Goal: Task Accomplishment & Management: Manage account settings

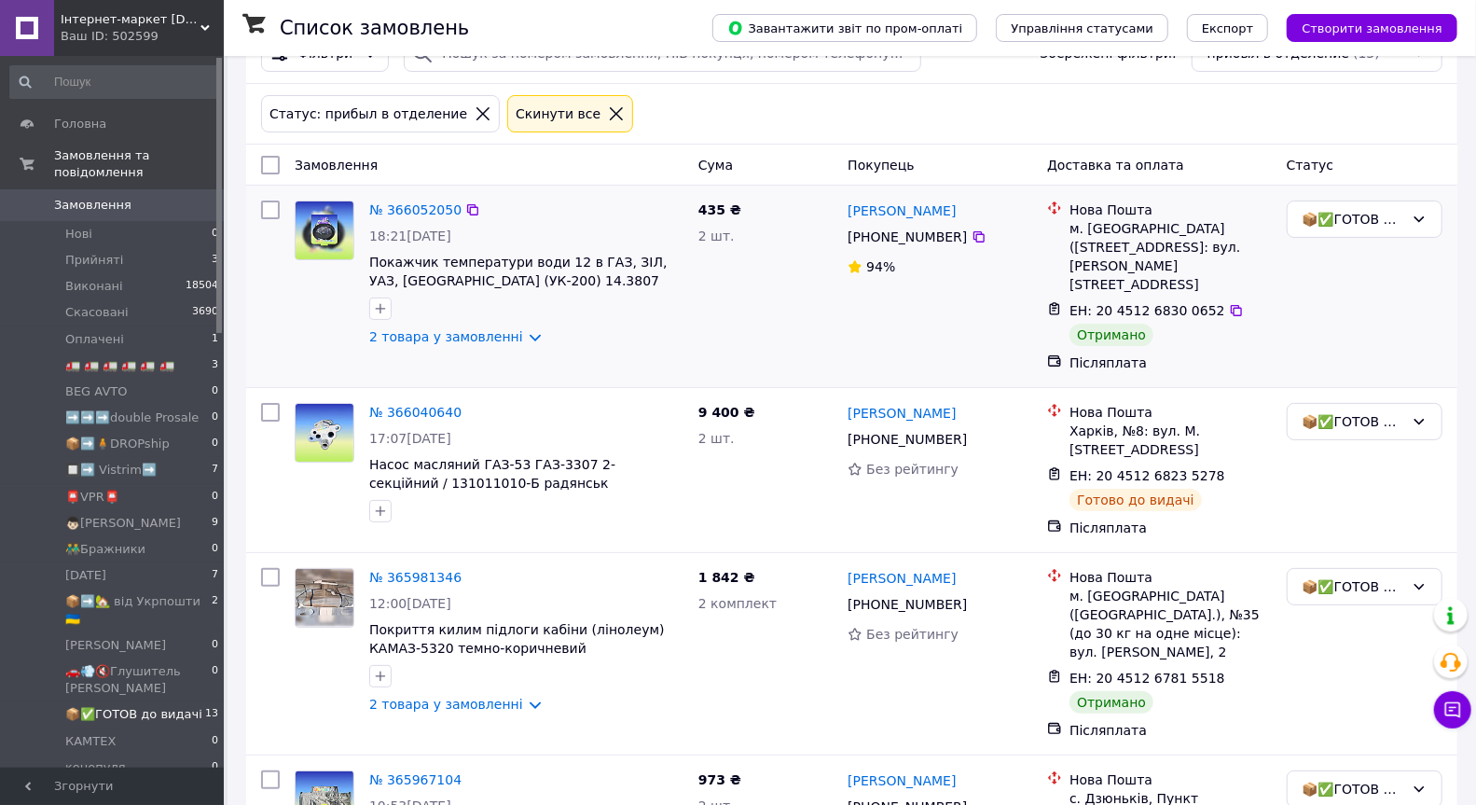
scroll to position [63, 0]
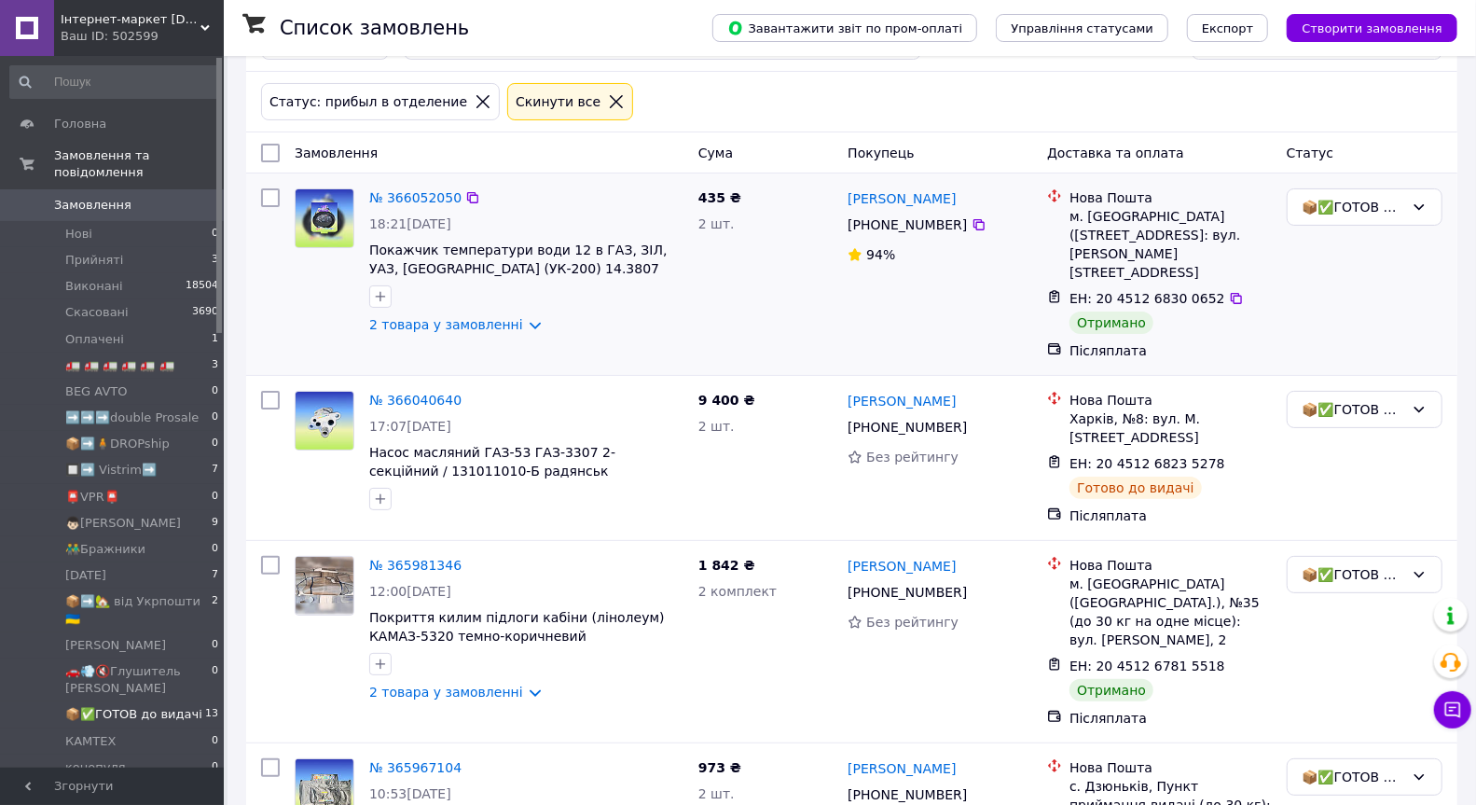
click at [266, 198] on input "checkbox" at bounding box center [270, 197] width 19 height 19
checkbox input "true"
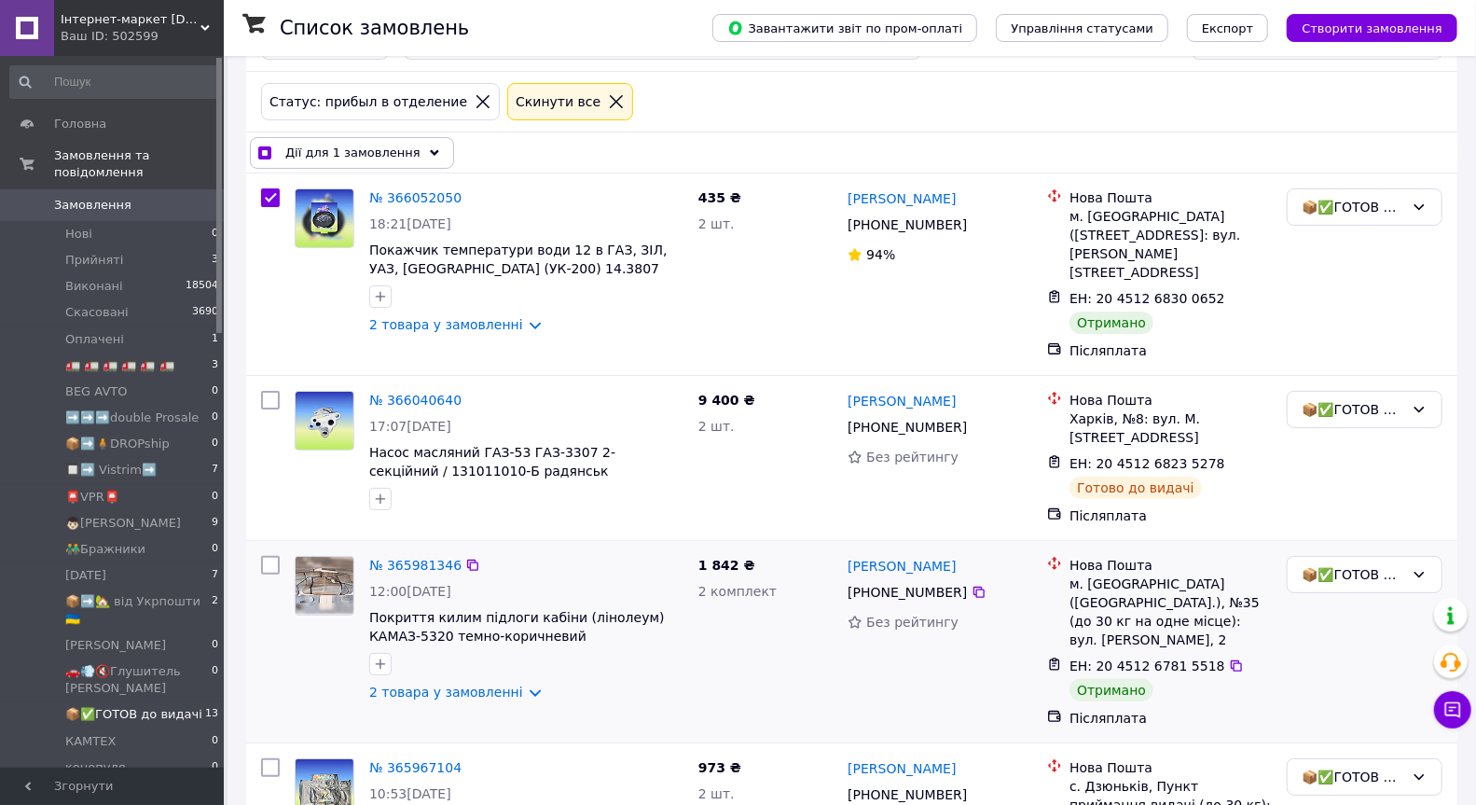
click at [272, 556] on input "checkbox" at bounding box center [270, 565] width 19 height 19
checkbox input "true"
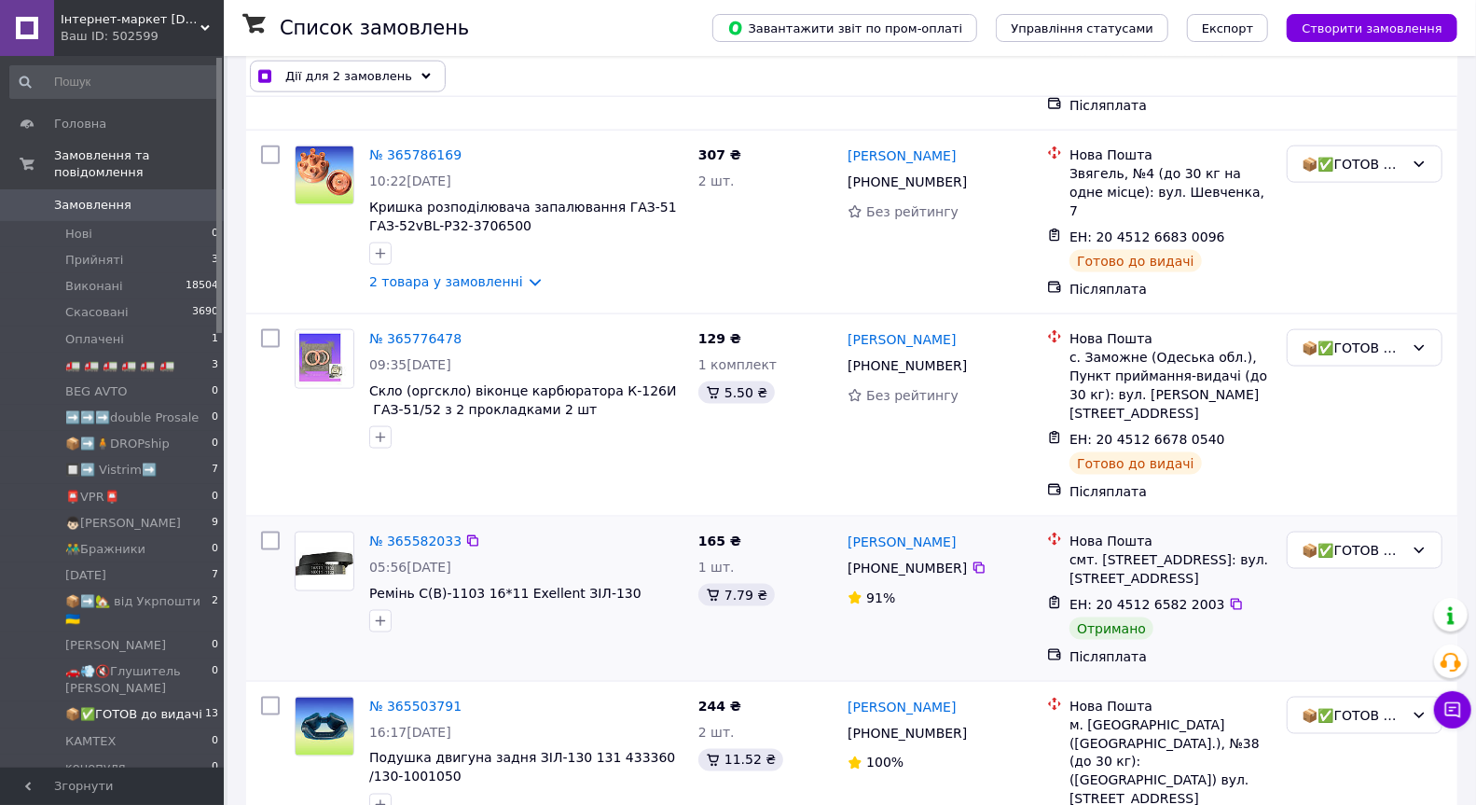
scroll to position [1468, 0]
click at [270, 530] on input "checkbox" at bounding box center [270, 539] width 19 height 19
checkbox input "true"
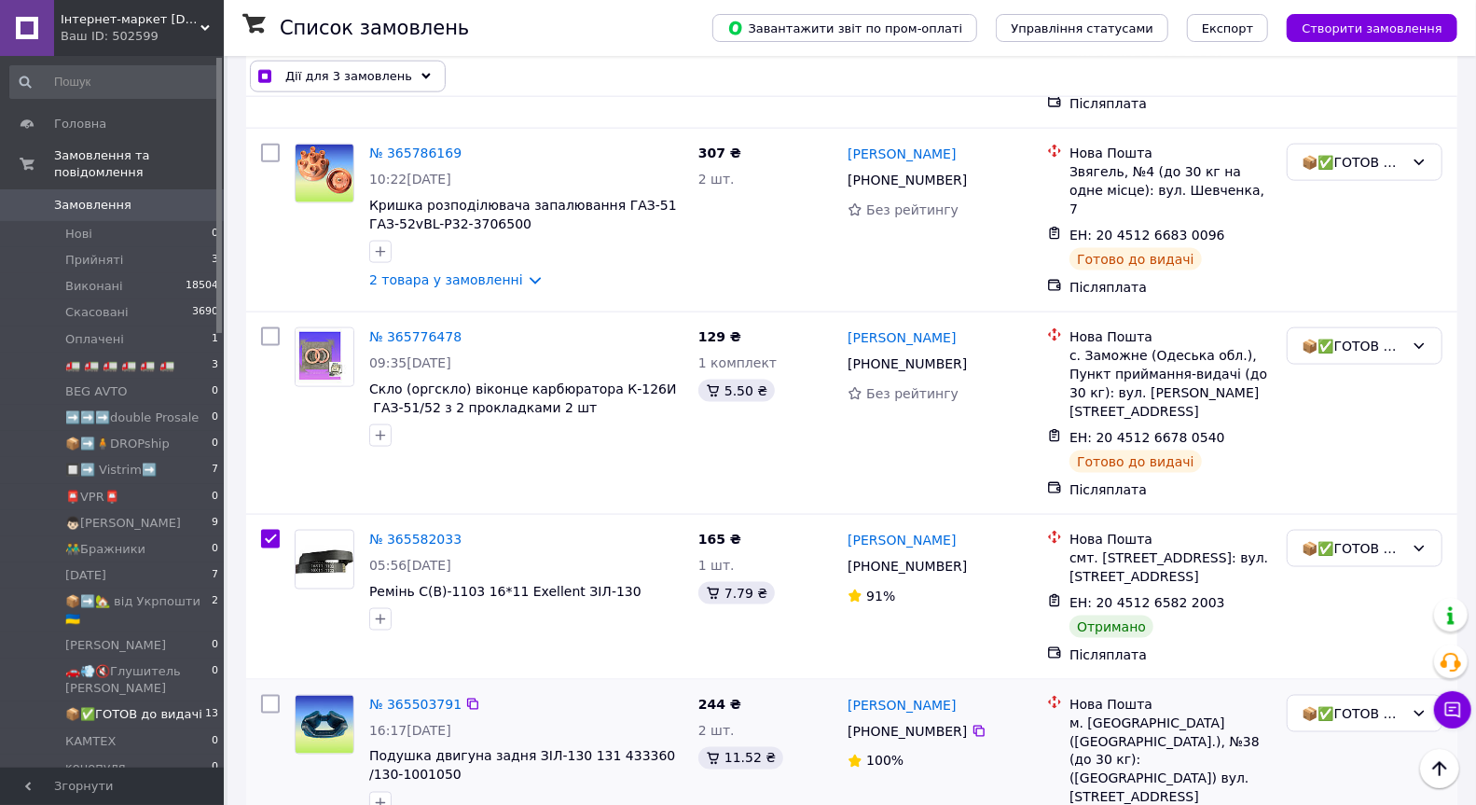
click at [269, 695] on input "checkbox" at bounding box center [270, 704] width 19 height 19
checkbox input "true"
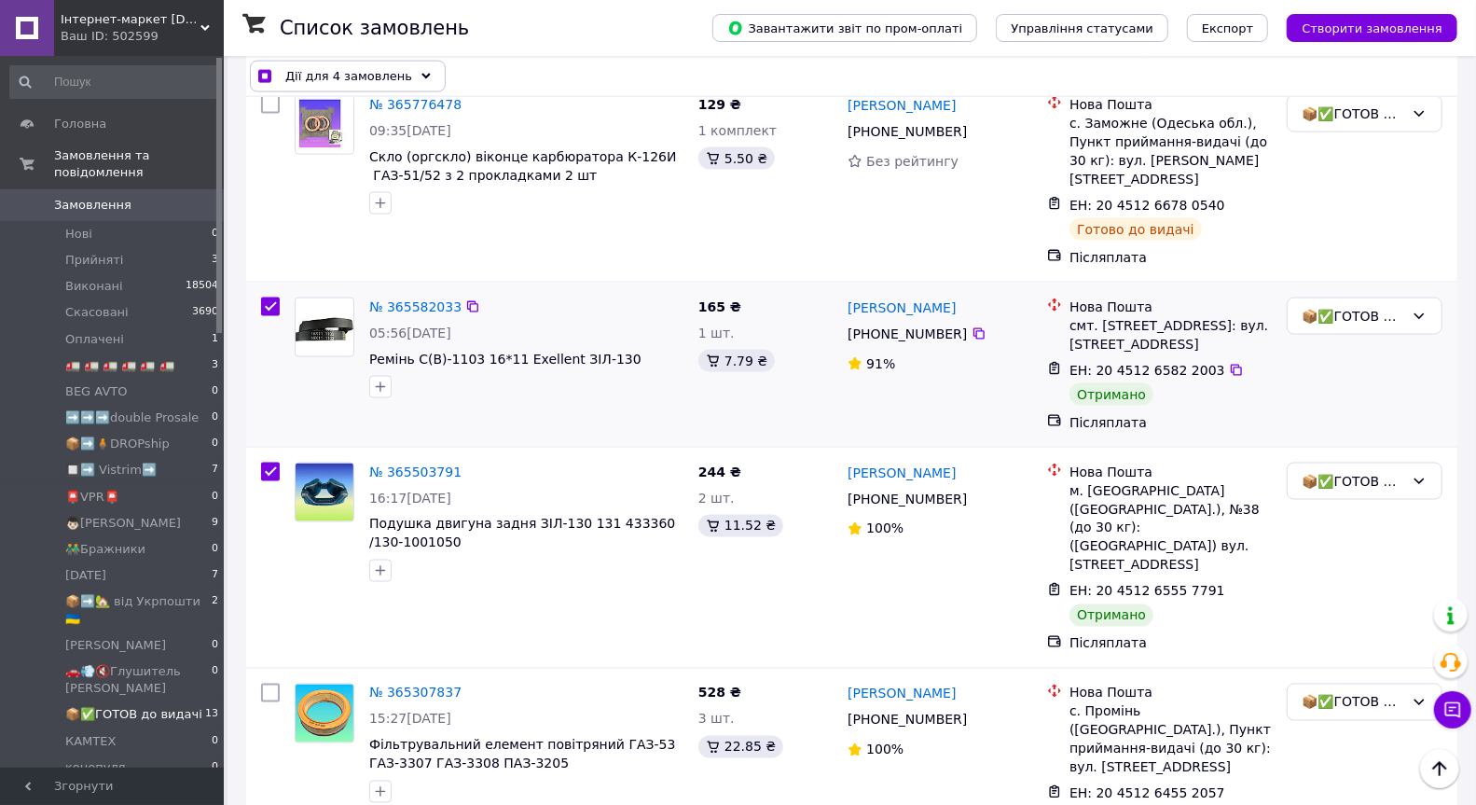
scroll to position [1785, 0]
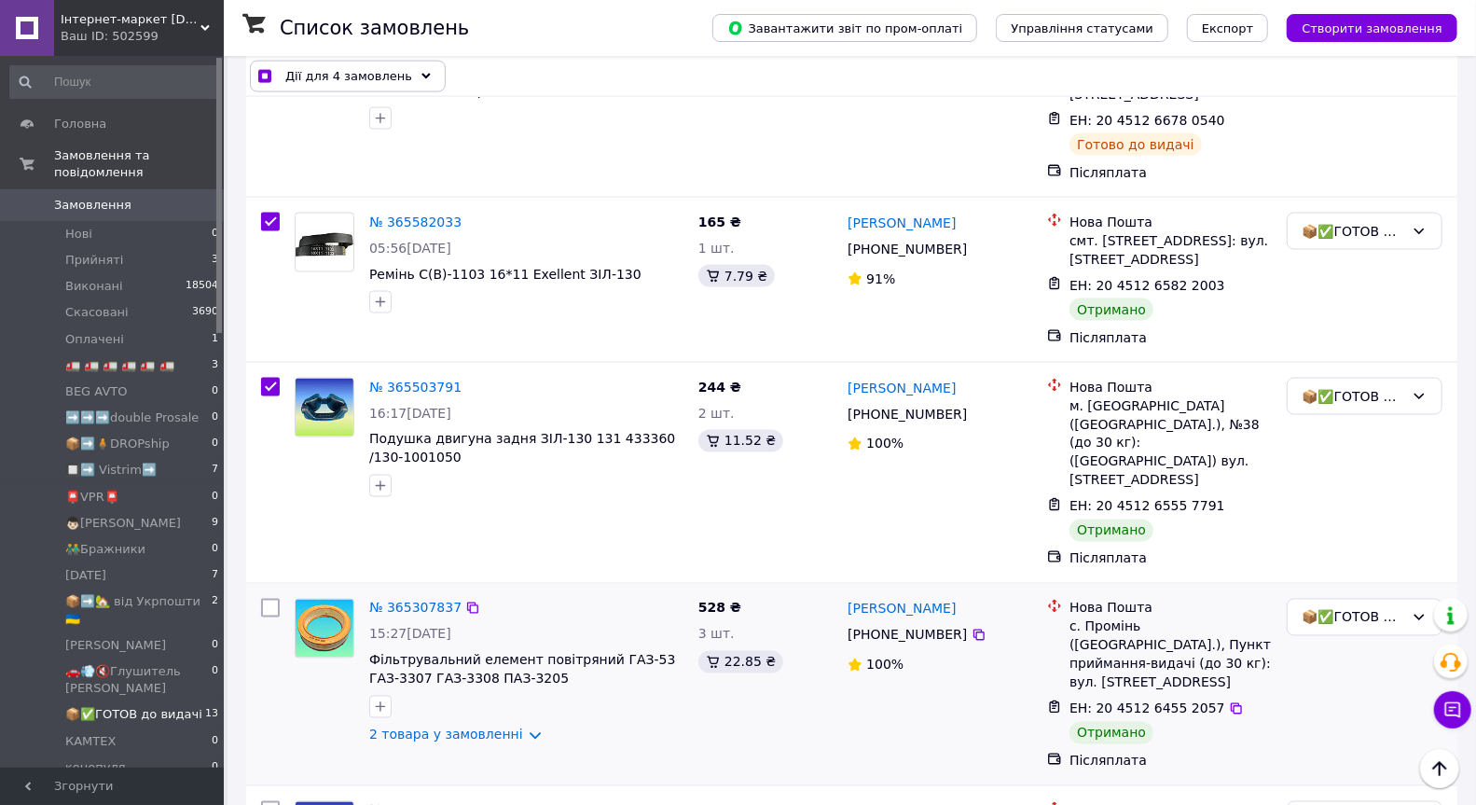
click at [269, 599] on input "checkbox" at bounding box center [270, 608] width 19 height 19
checkbox input "true"
click at [272, 801] on input "checkbox" at bounding box center [270, 810] width 19 height 19
checkbox input "true"
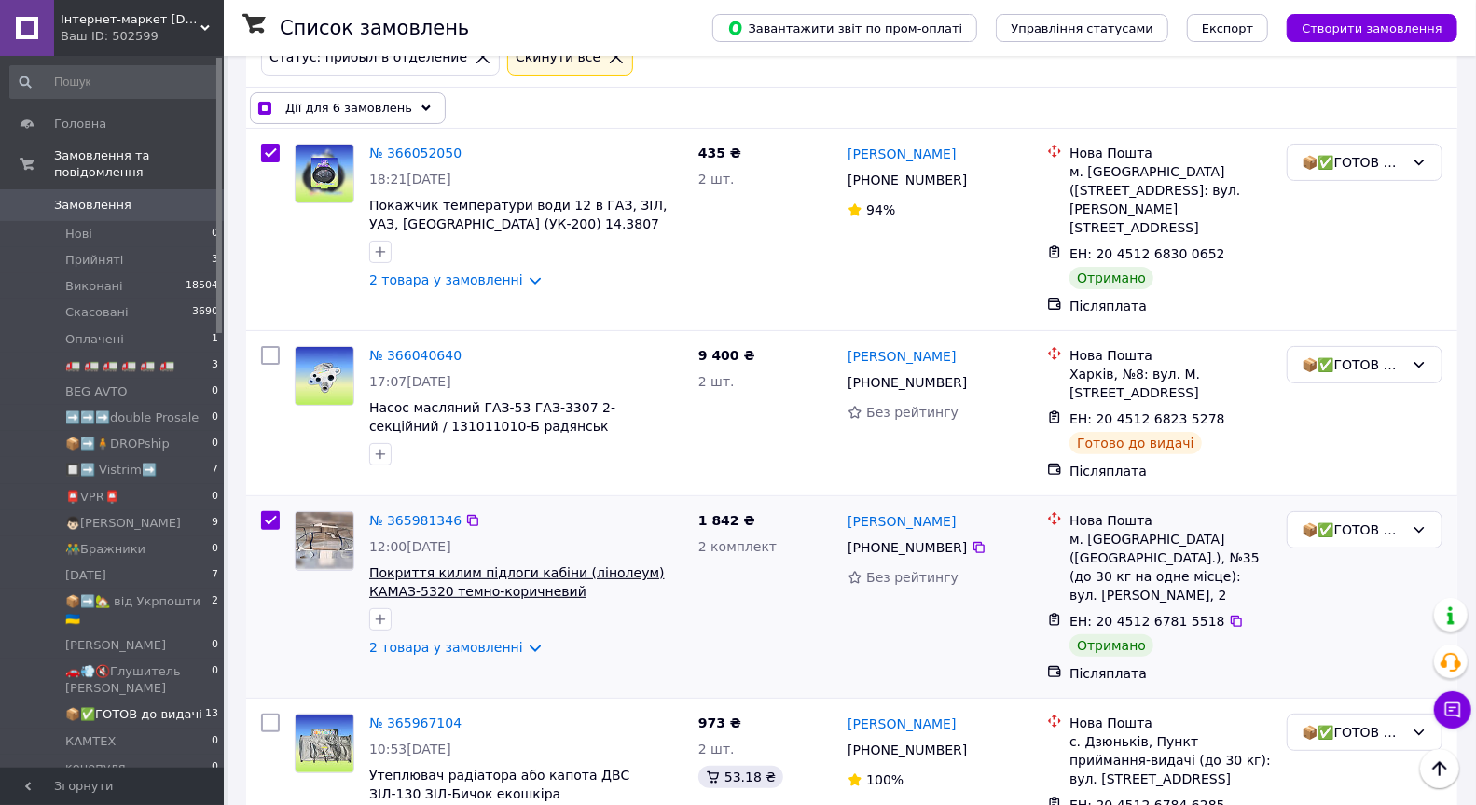
scroll to position [0, 0]
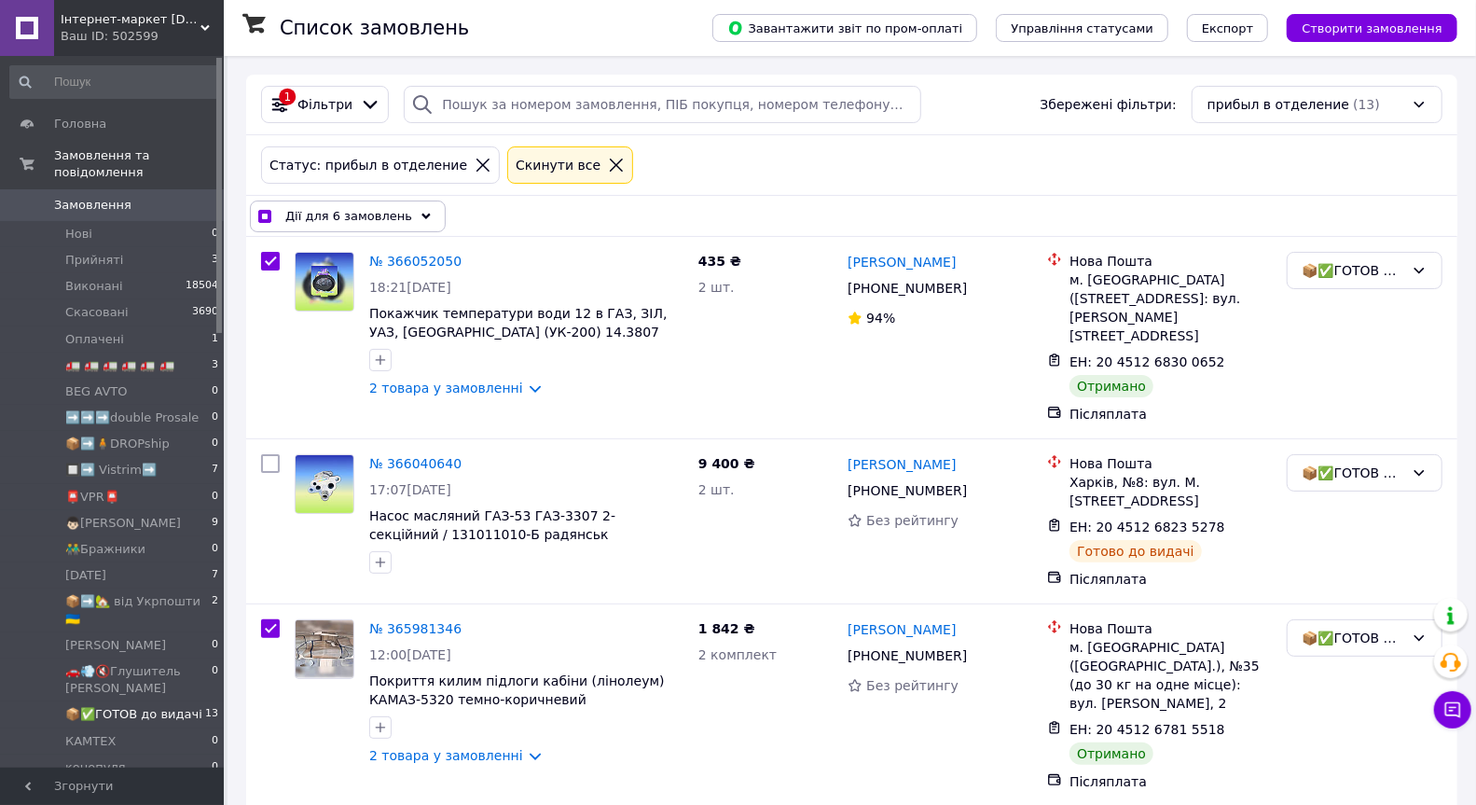
click at [407, 214] on div "Дії для 6 замовлень" at bounding box center [348, 216] width 196 height 32
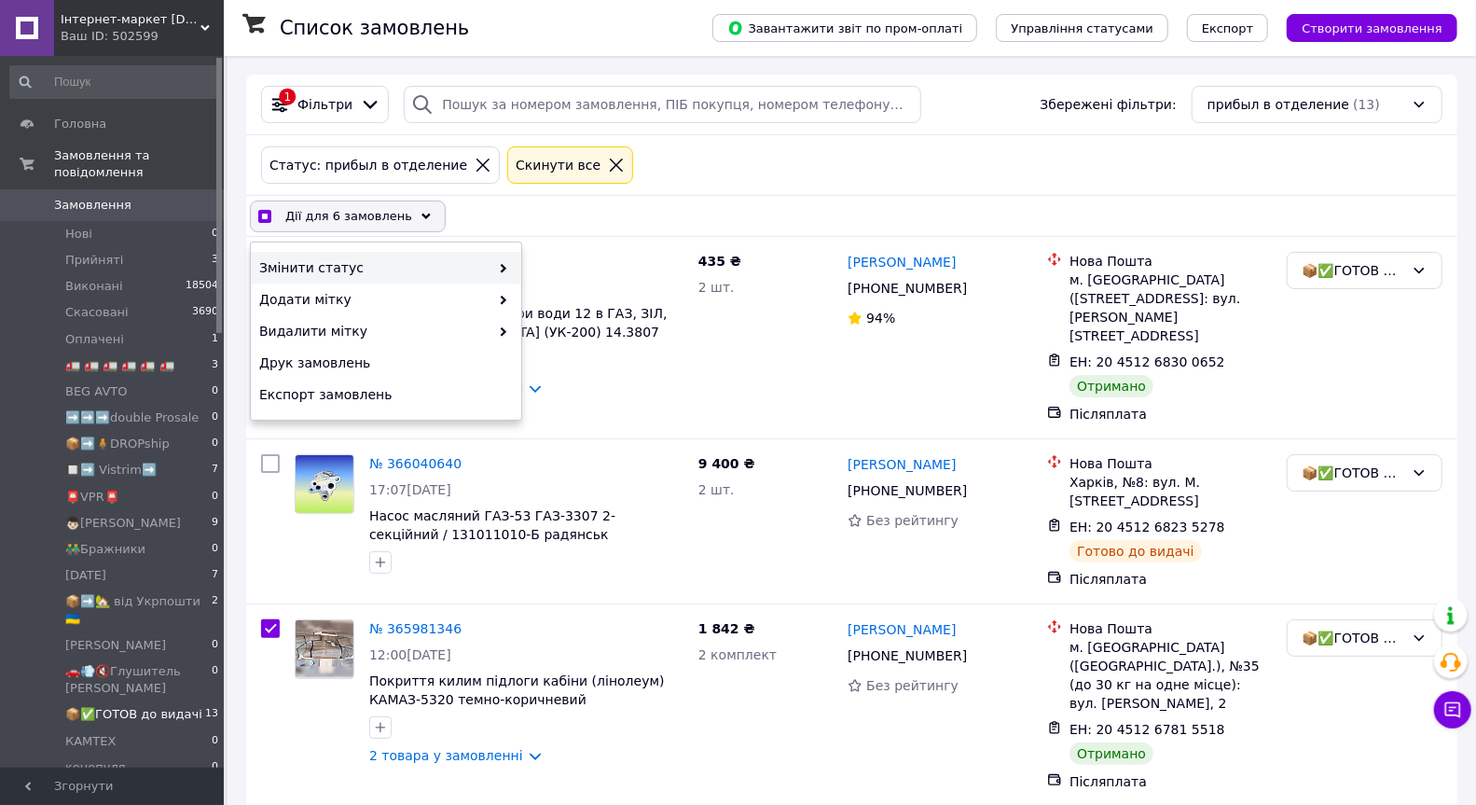
checkbox input "true"
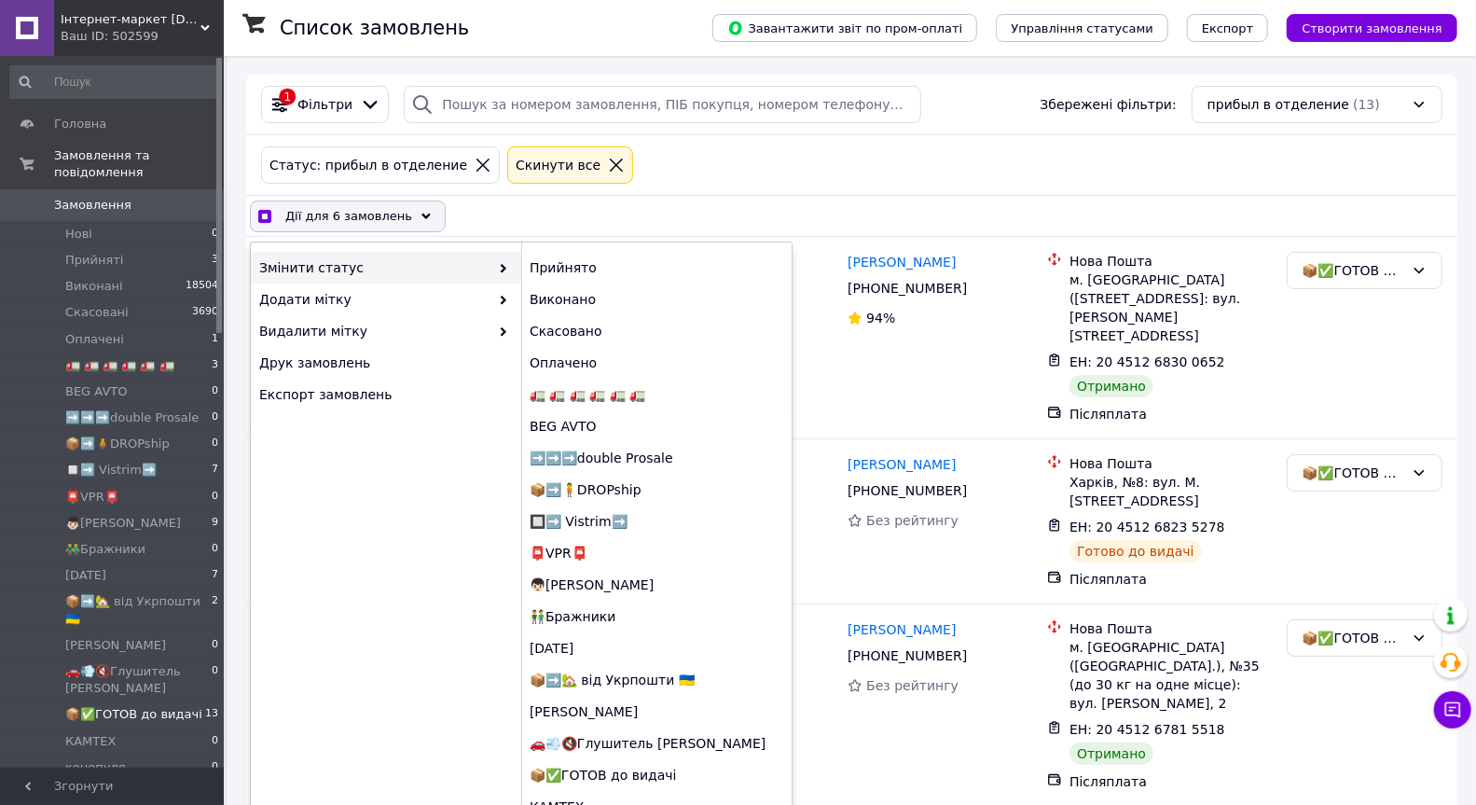
click at [497, 258] on span at bounding box center [498, 267] width 19 height 19
click at [582, 290] on div "Виконано" at bounding box center [656, 299] width 270 height 32
checkbox input "false"
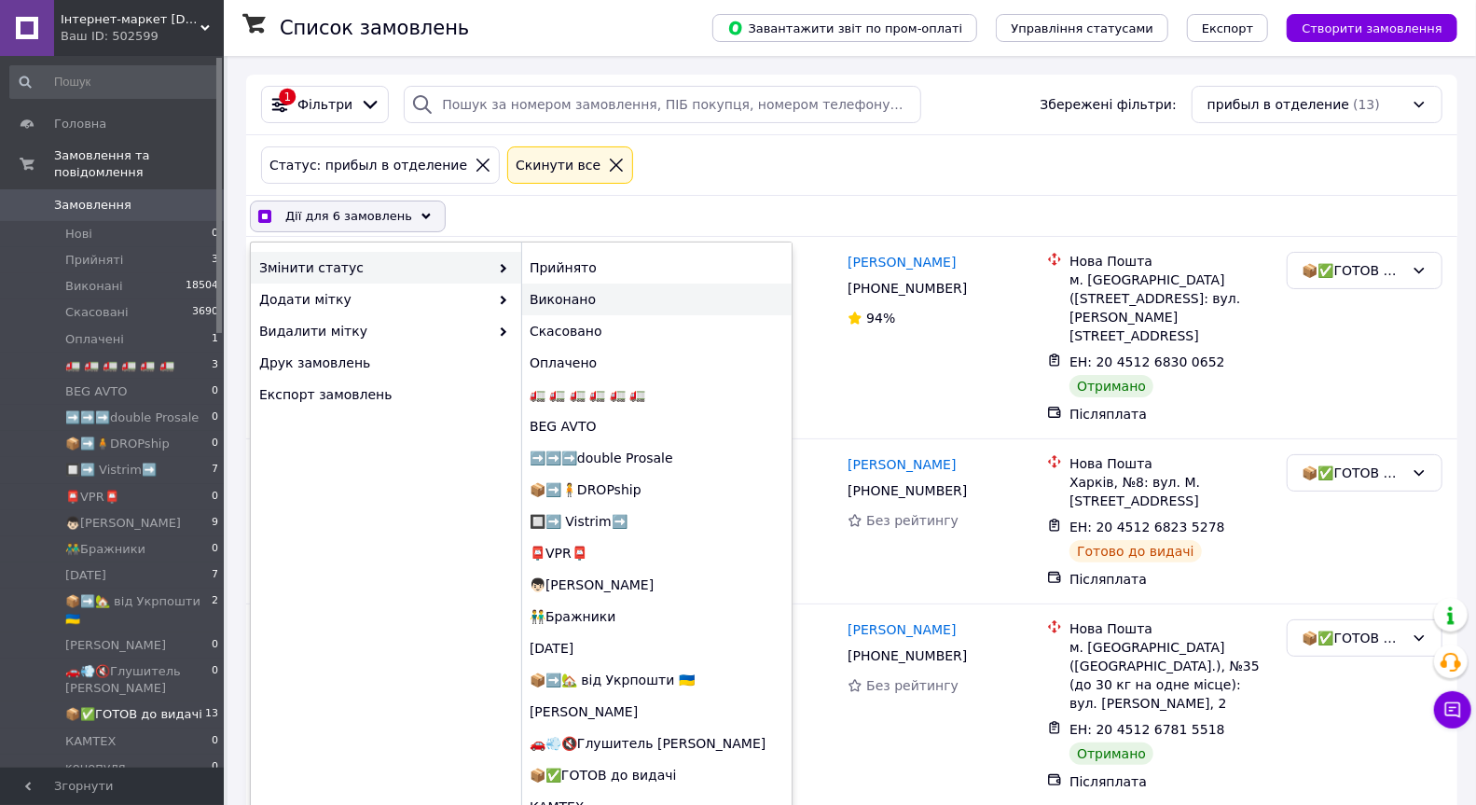
checkbox input "false"
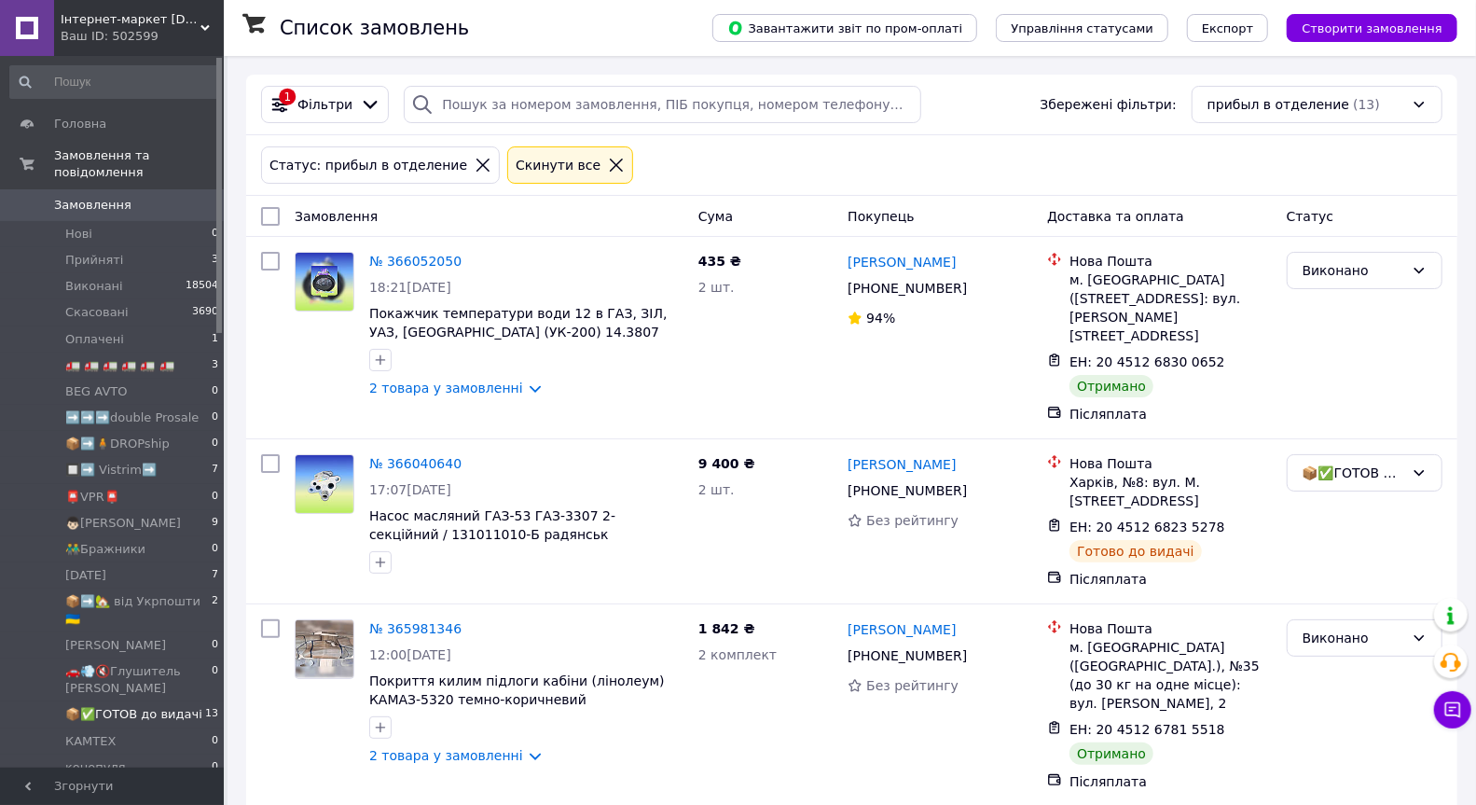
click at [608, 164] on icon at bounding box center [616, 165] width 17 height 17
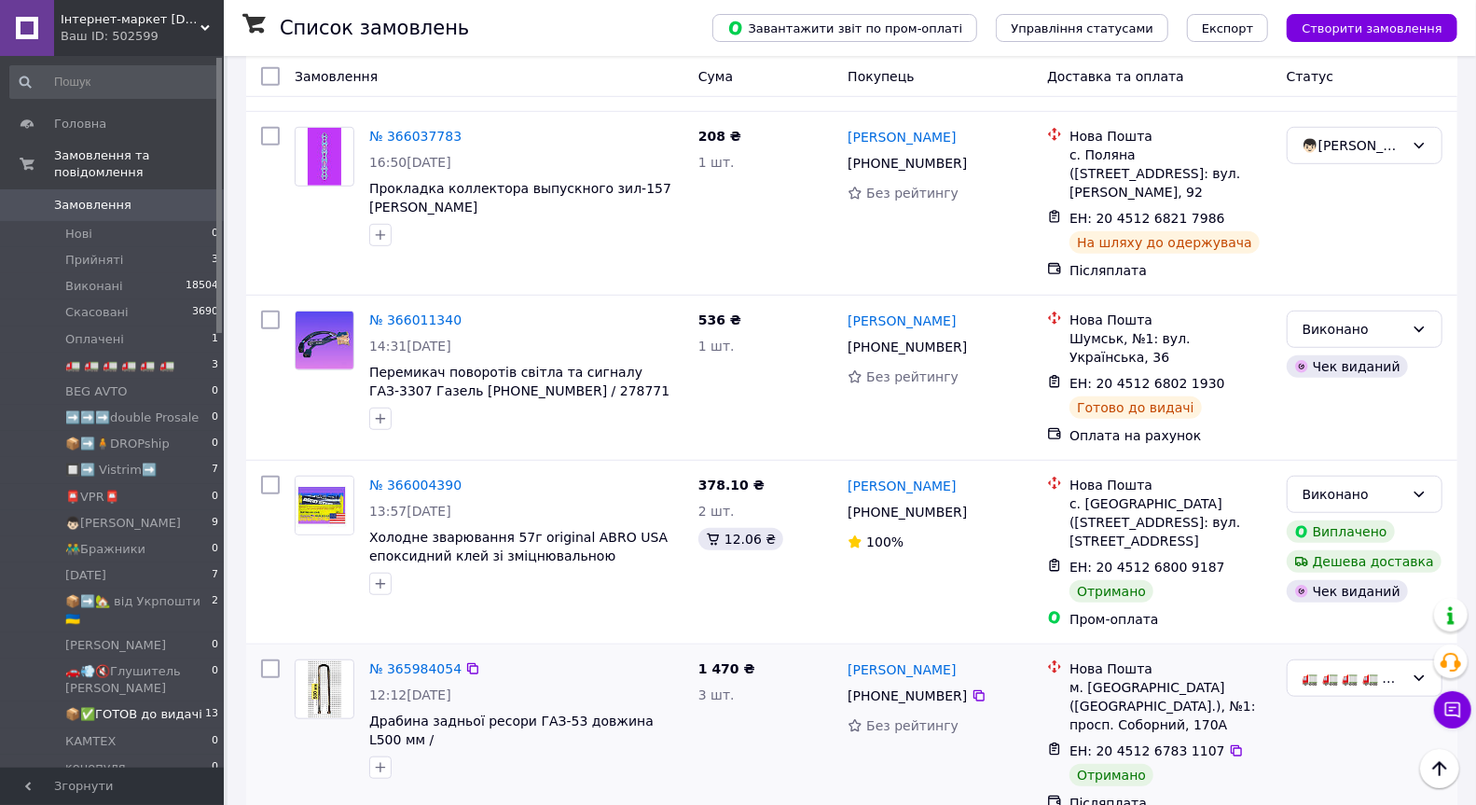
scroll to position [5149, 0]
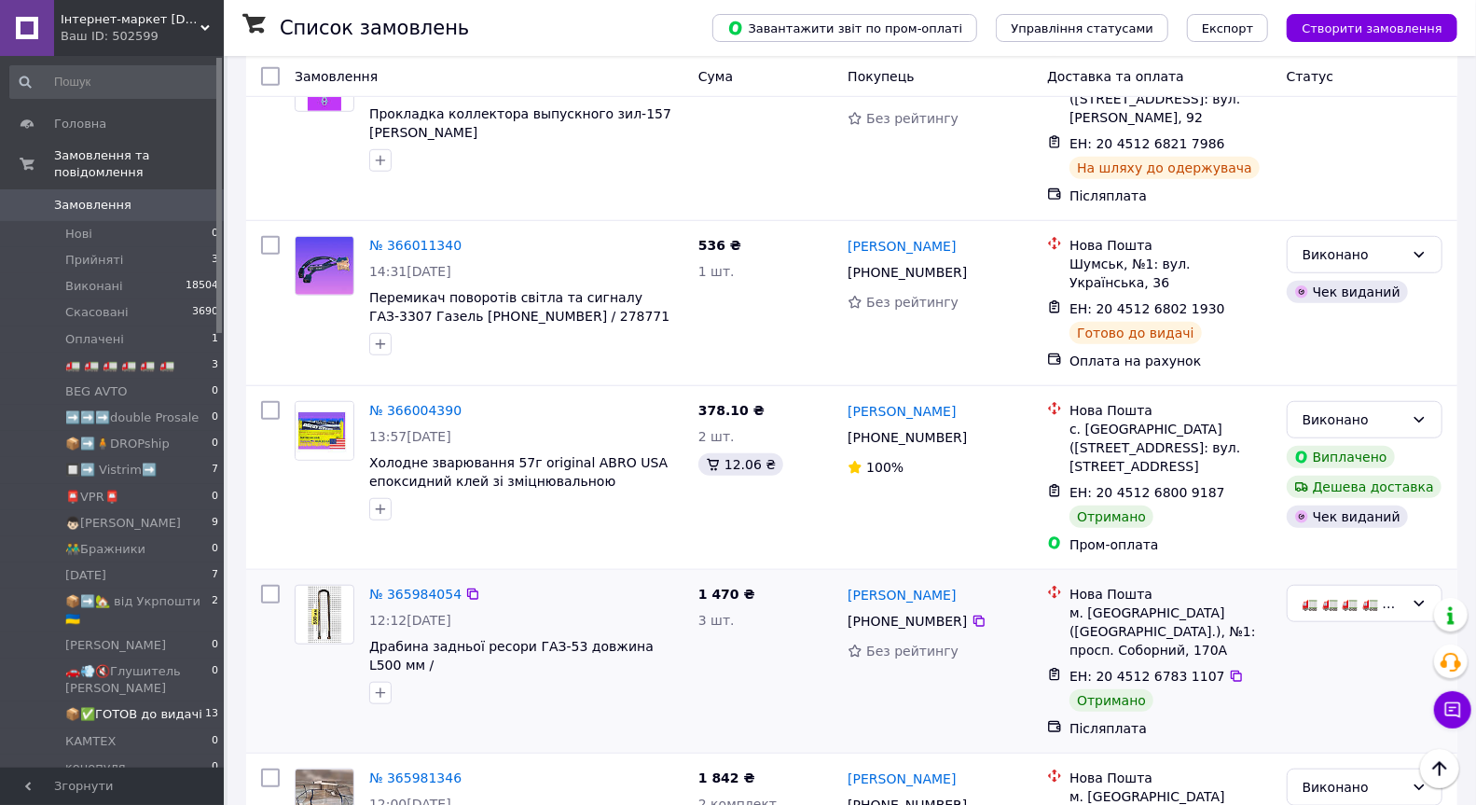
click at [271, 585] on input "checkbox" at bounding box center [270, 594] width 19 height 19
checkbox input "true"
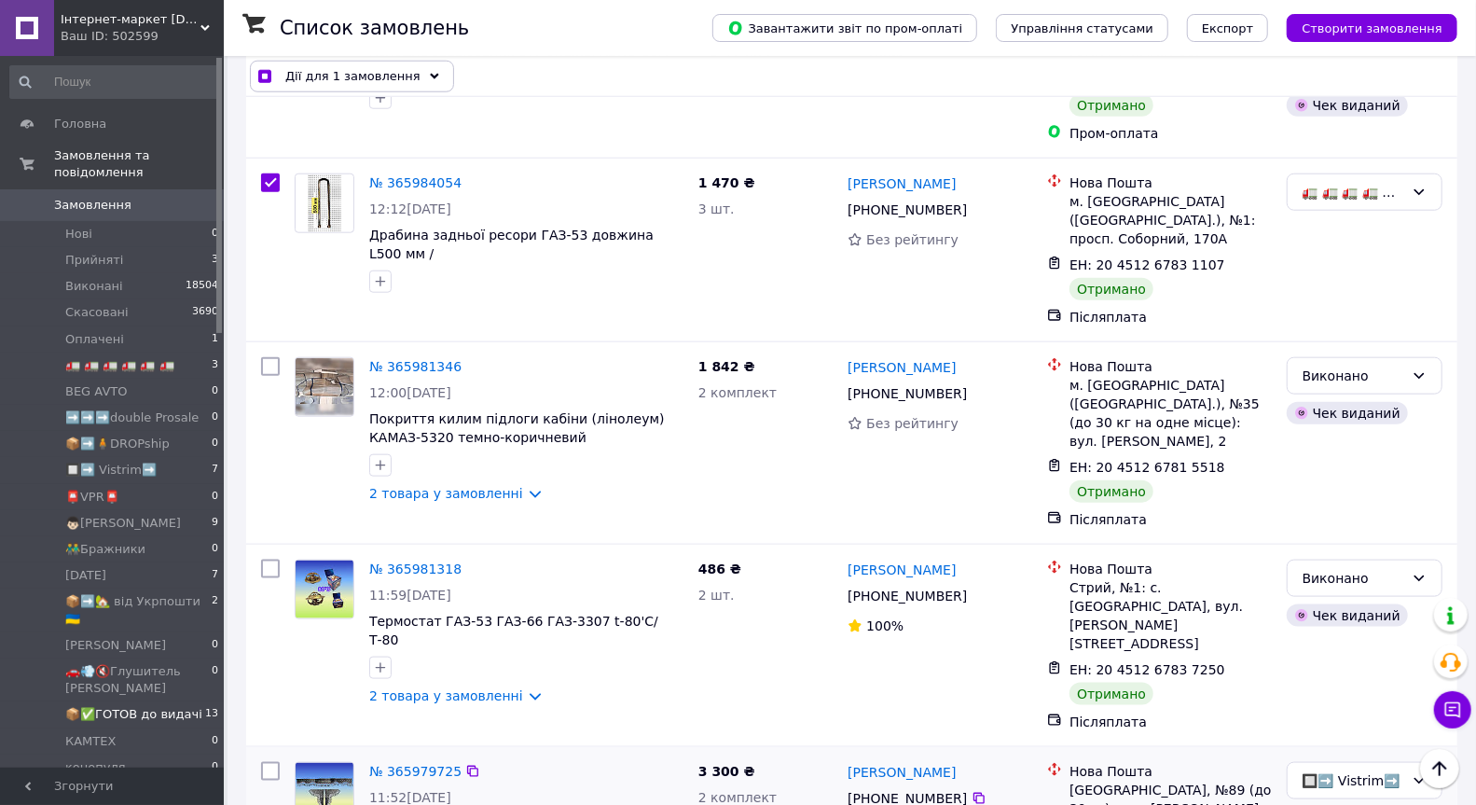
scroll to position [5571, 0]
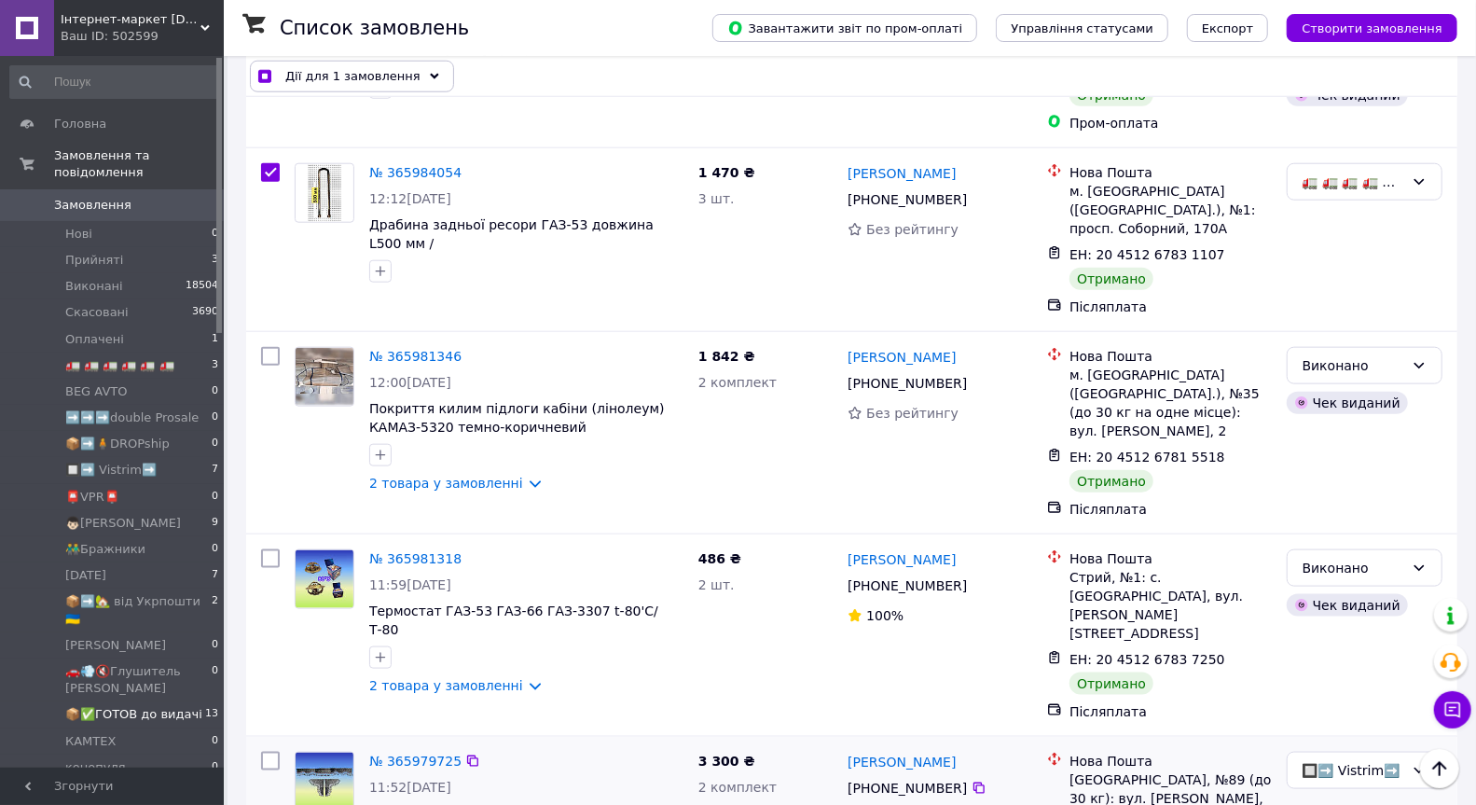
click at [272, 751] on input "checkbox" at bounding box center [270, 760] width 19 height 19
checkbox input "true"
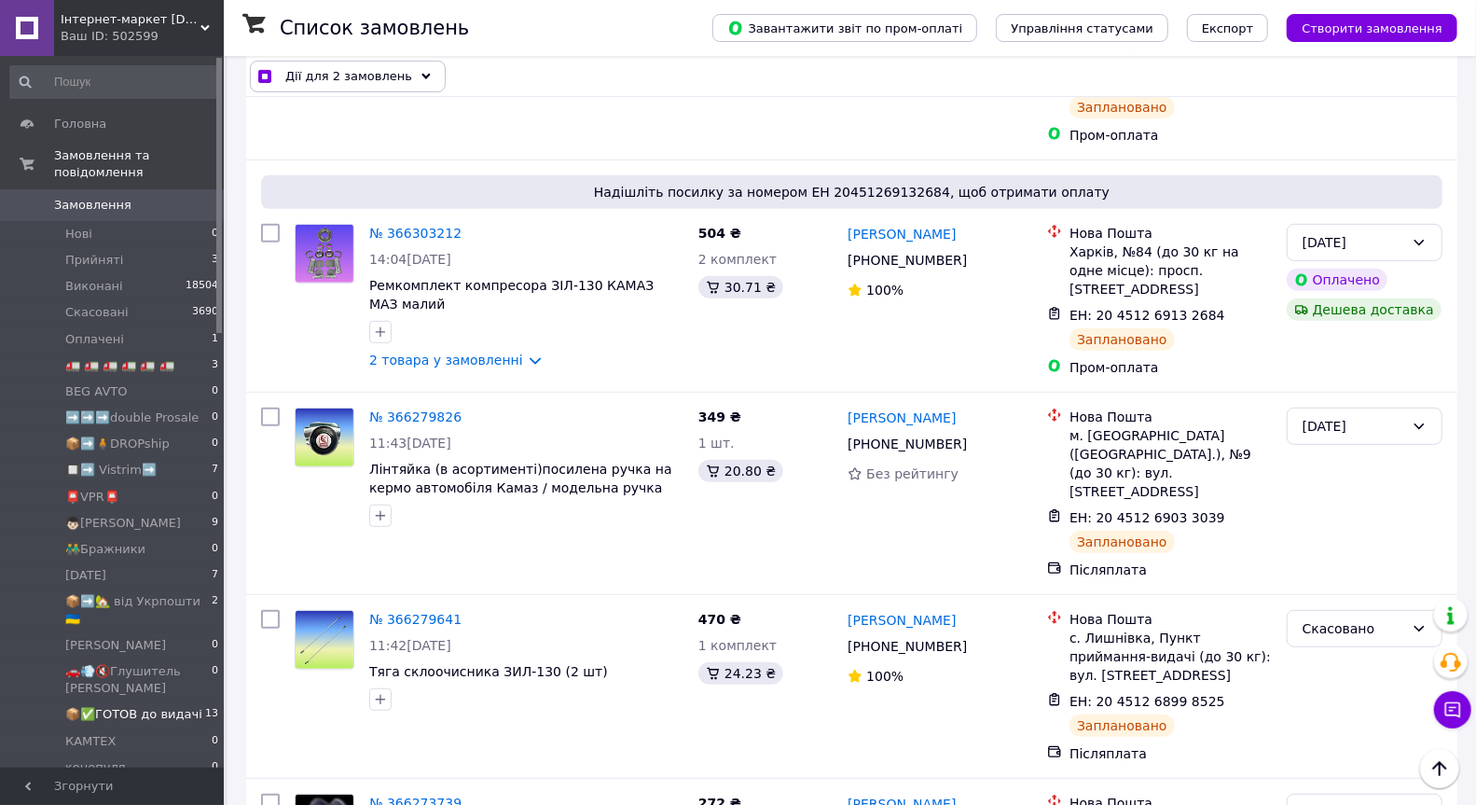
scroll to position [0, 0]
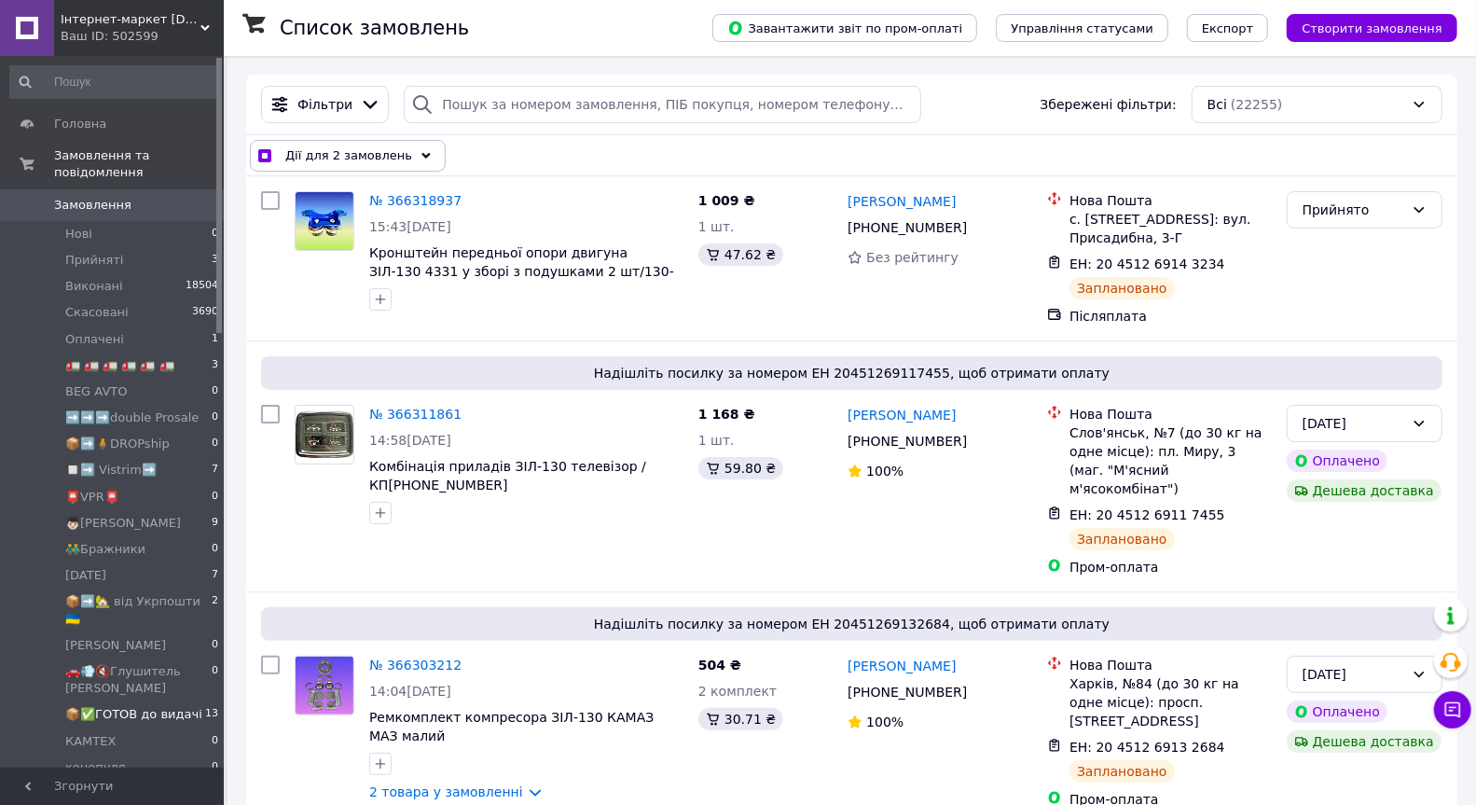
click at [412, 146] on div "Дії для 2 замовлень" at bounding box center [348, 156] width 196 height 32
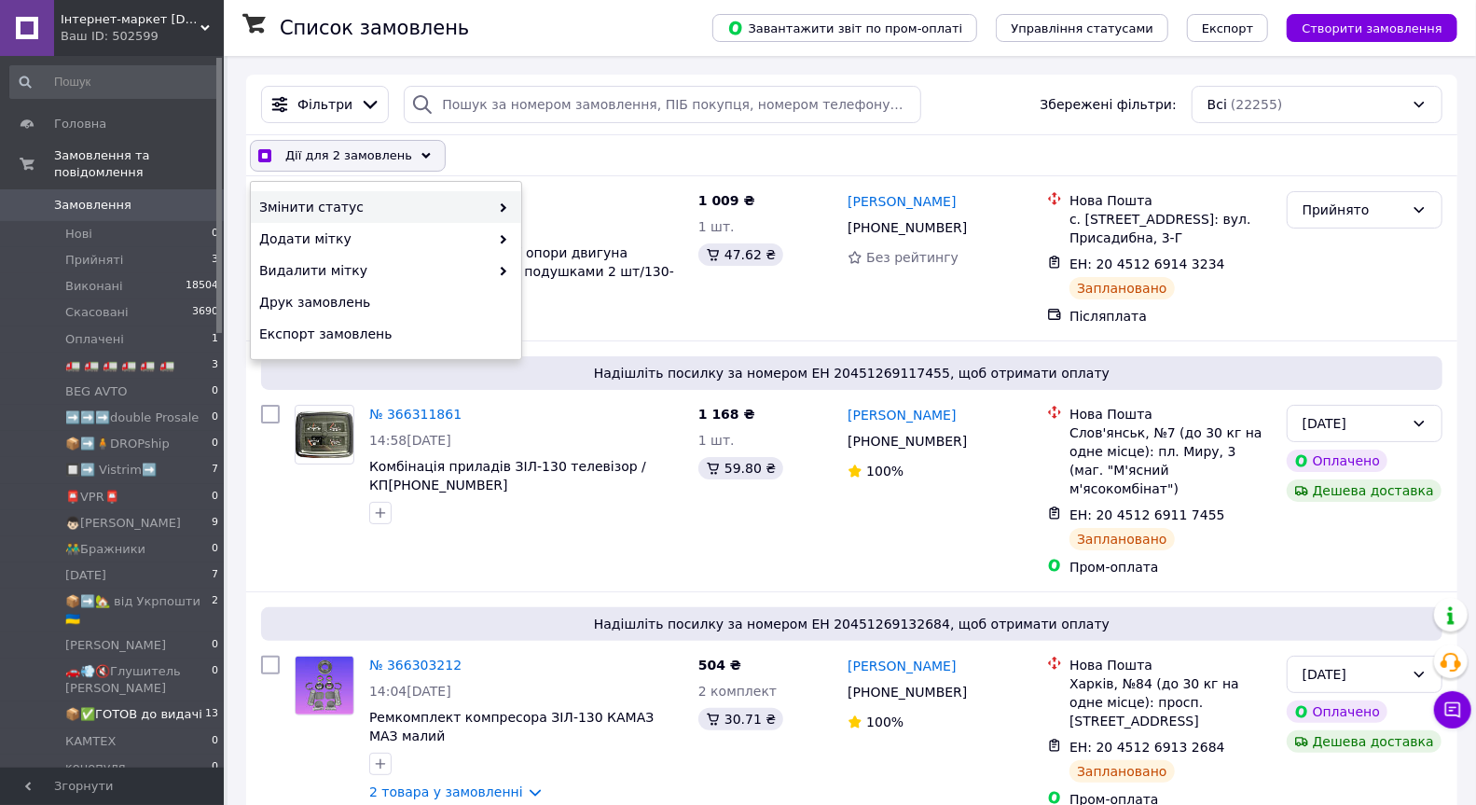
click at [473, 206] on span "Змінити статус" at bounding box center [374, 207] width 230 height 19
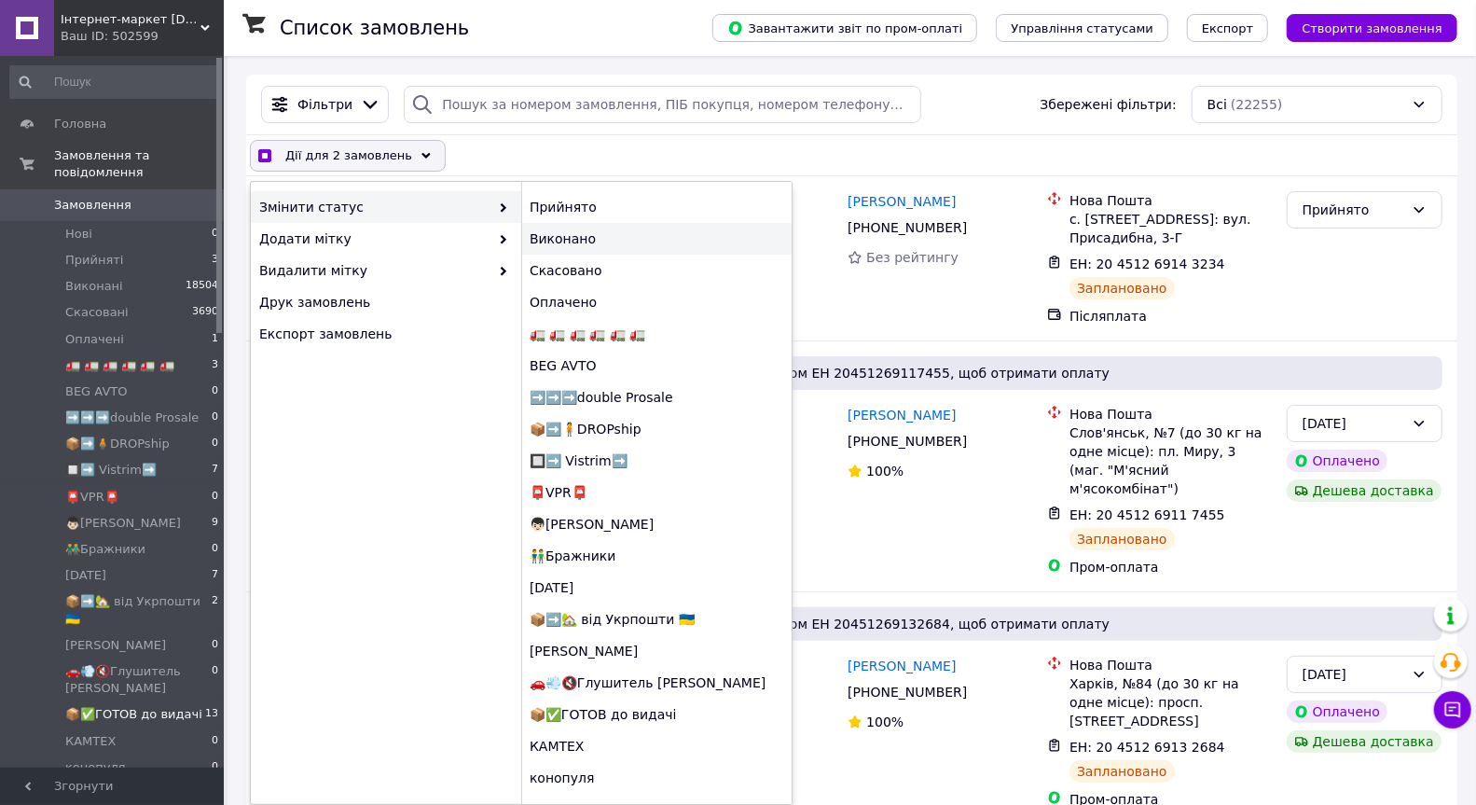
checkbox input "true"
click at [580, 233] on div "Виконано" at bounding box center [656, 239] width 270 height 32
checkbox input "false"
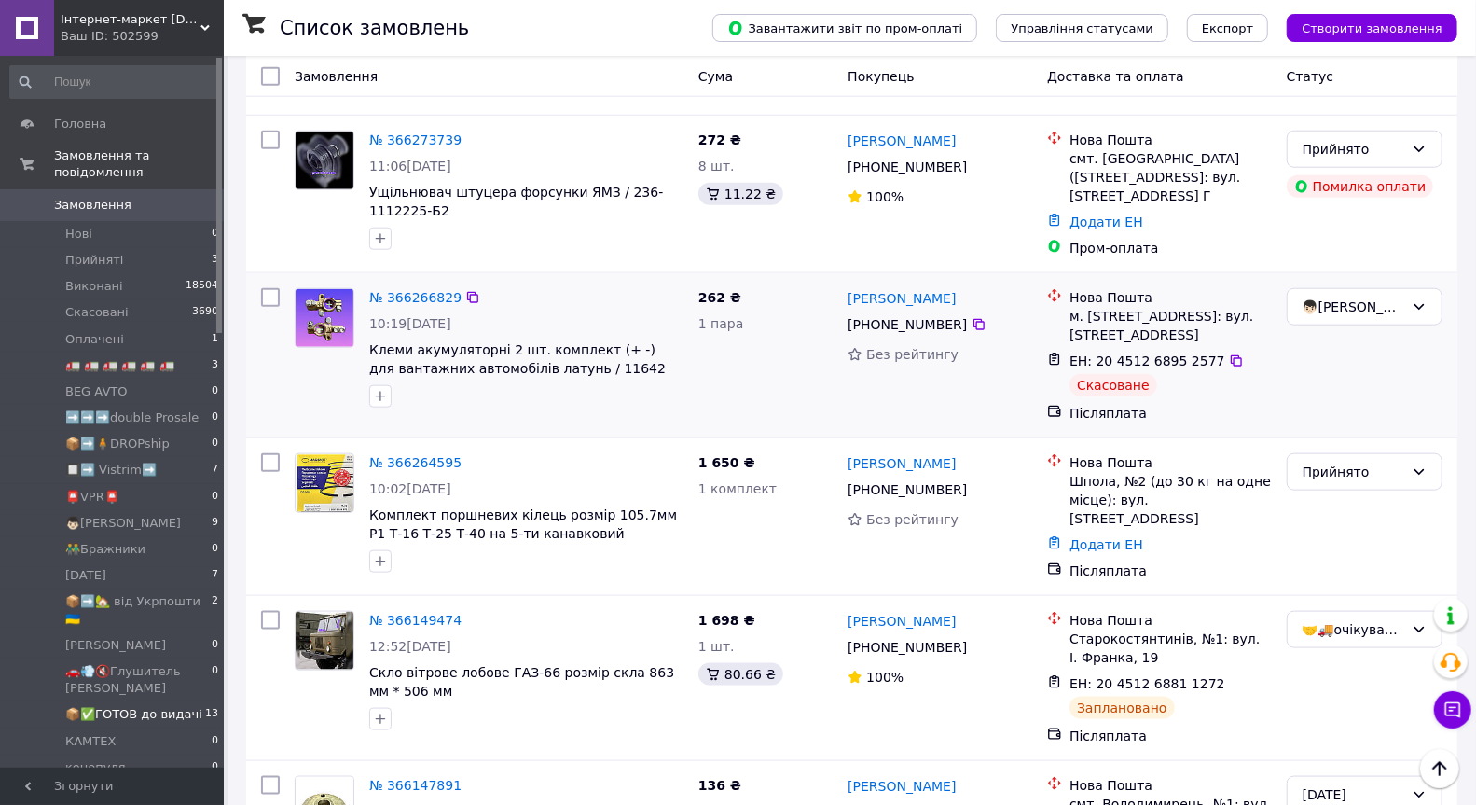
scroll to position [1088, 0]
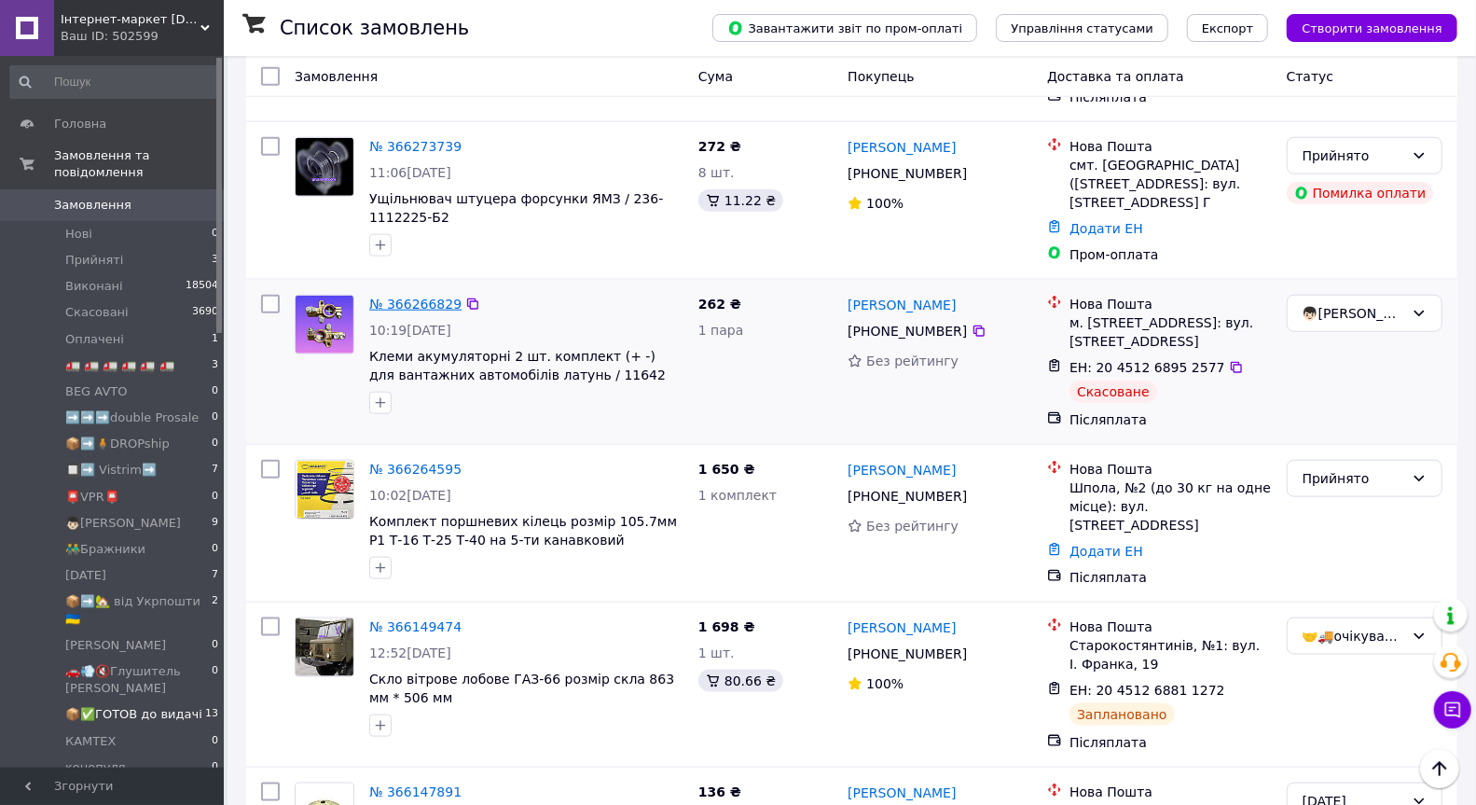
click at [424, 296] on link "№ 366266829" at bounding box center [415, 303] width 92 height 15
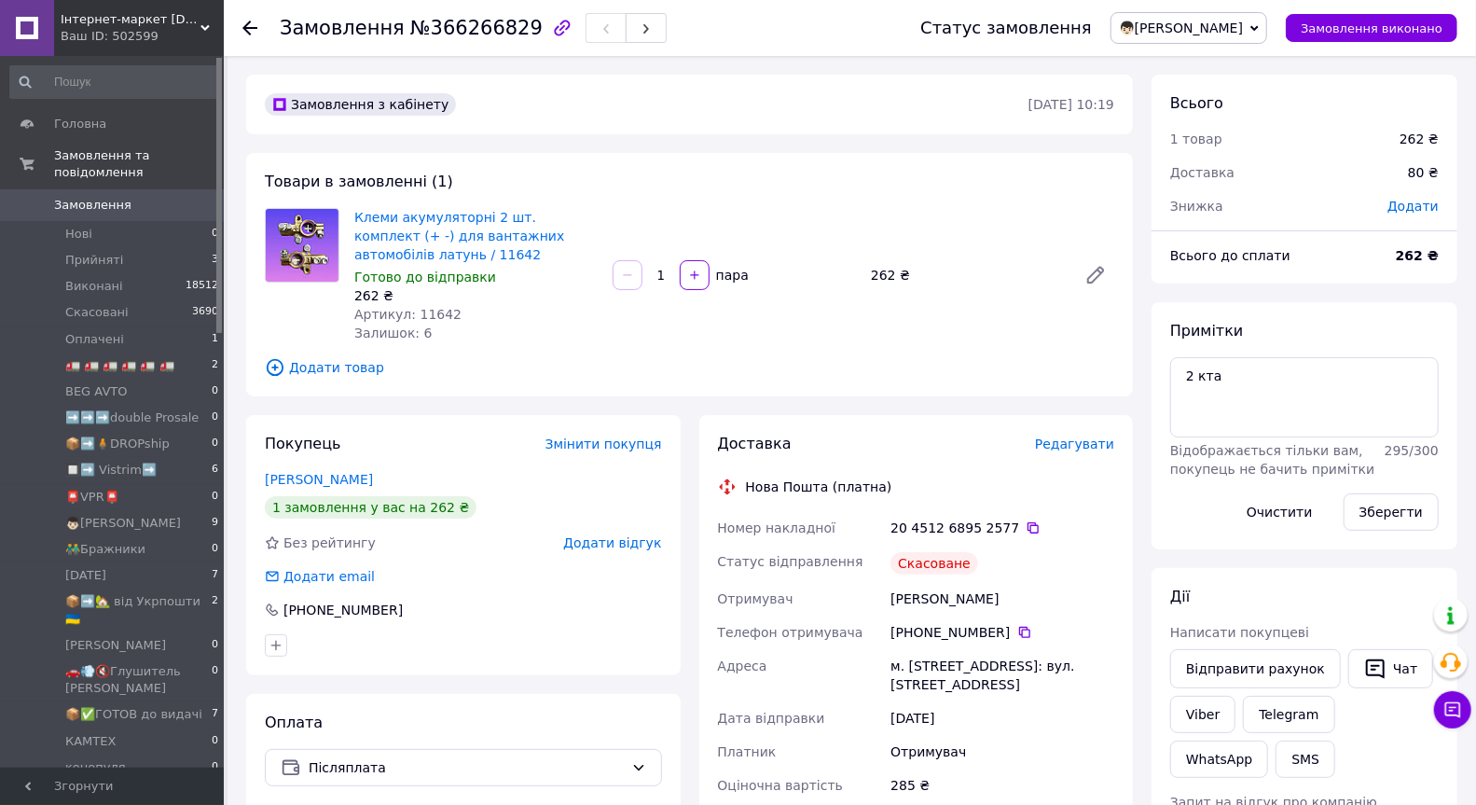
click at [1080, 448] on span "Редагувати" at bounding box center [1074, 443] width 79 height 15
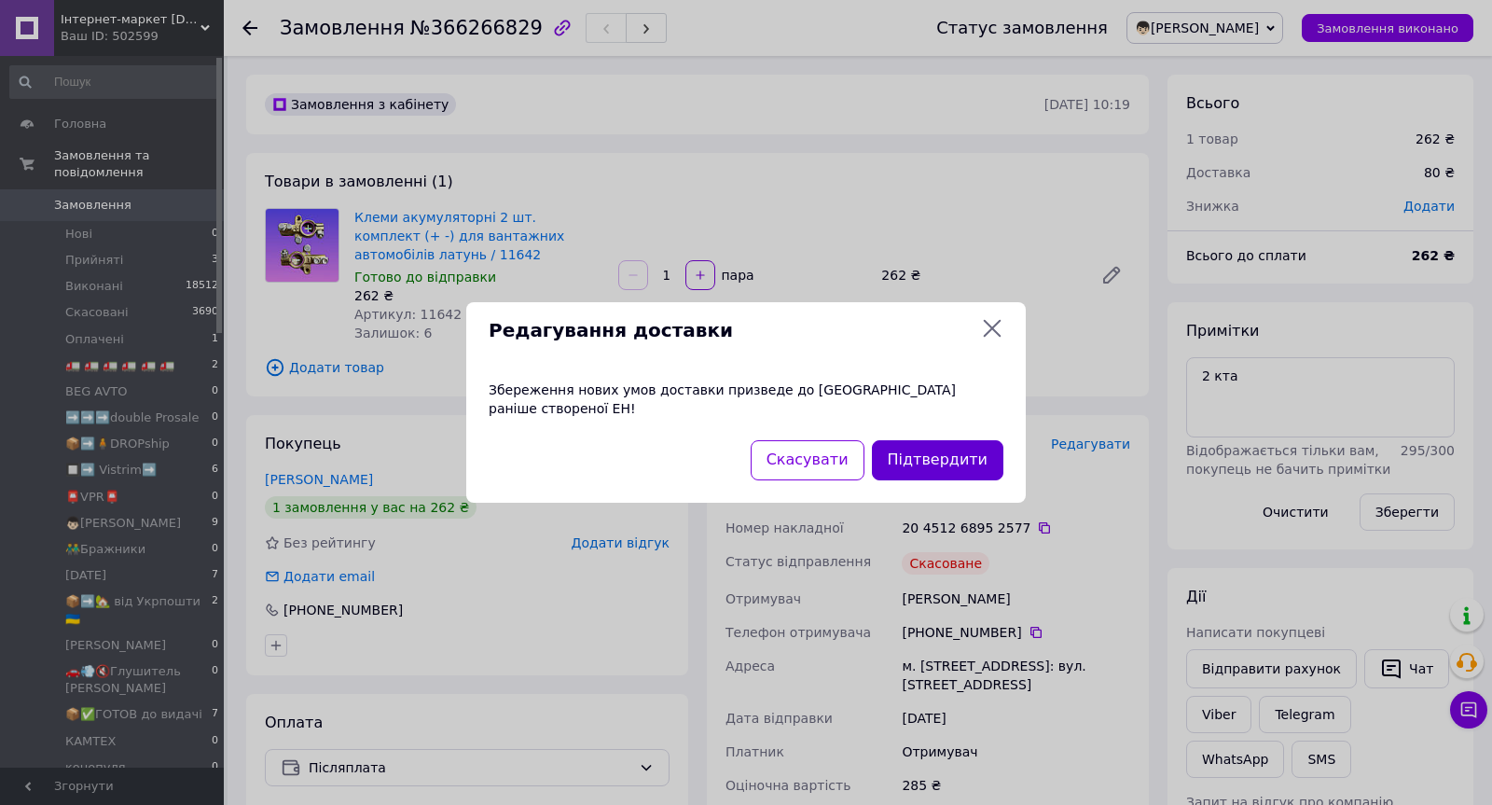
click at [985, 440] on button "Підтвердити" at bounding box center [937, 460] width 131 height 40
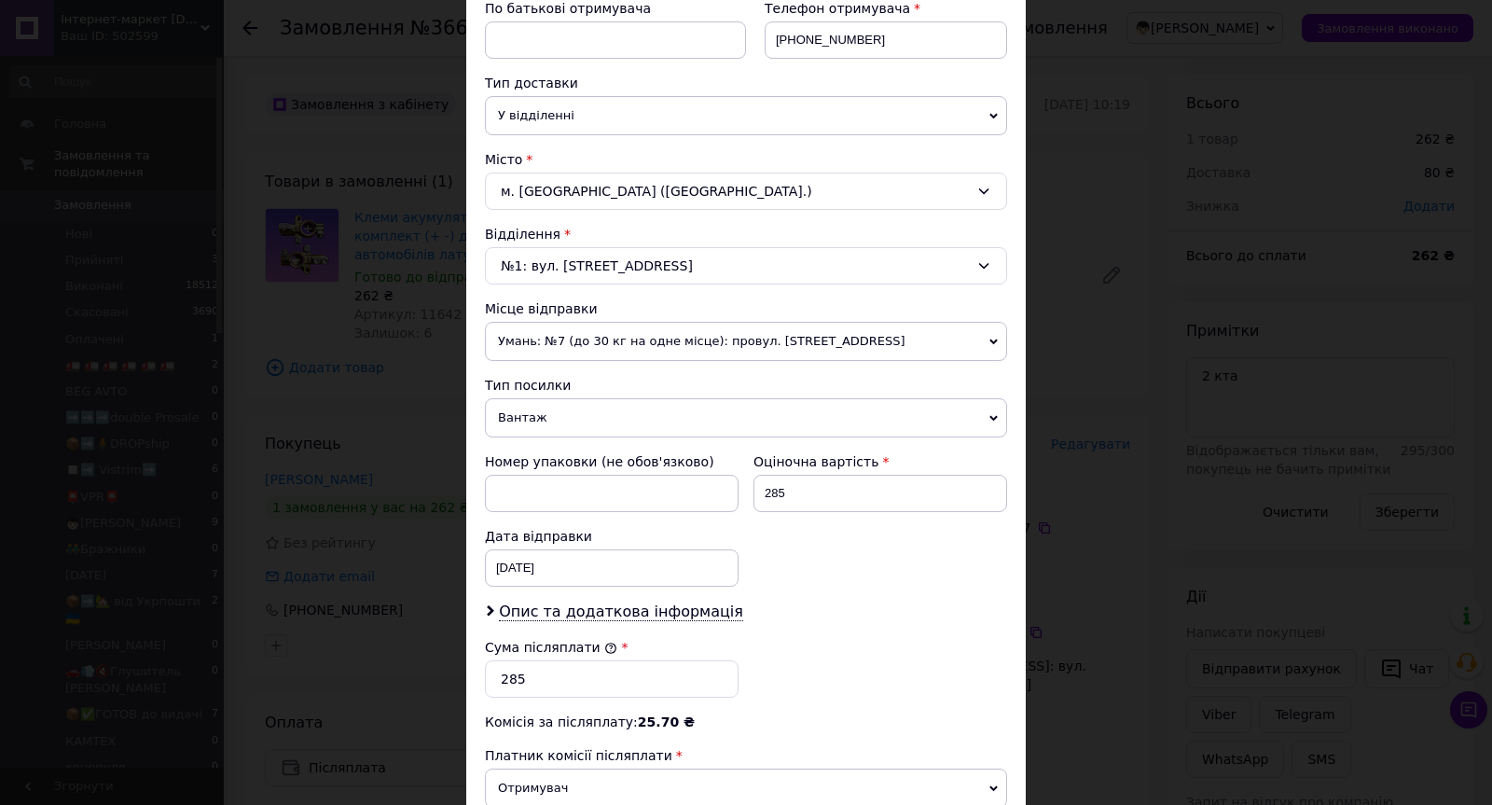
scroll to position [375, 0]
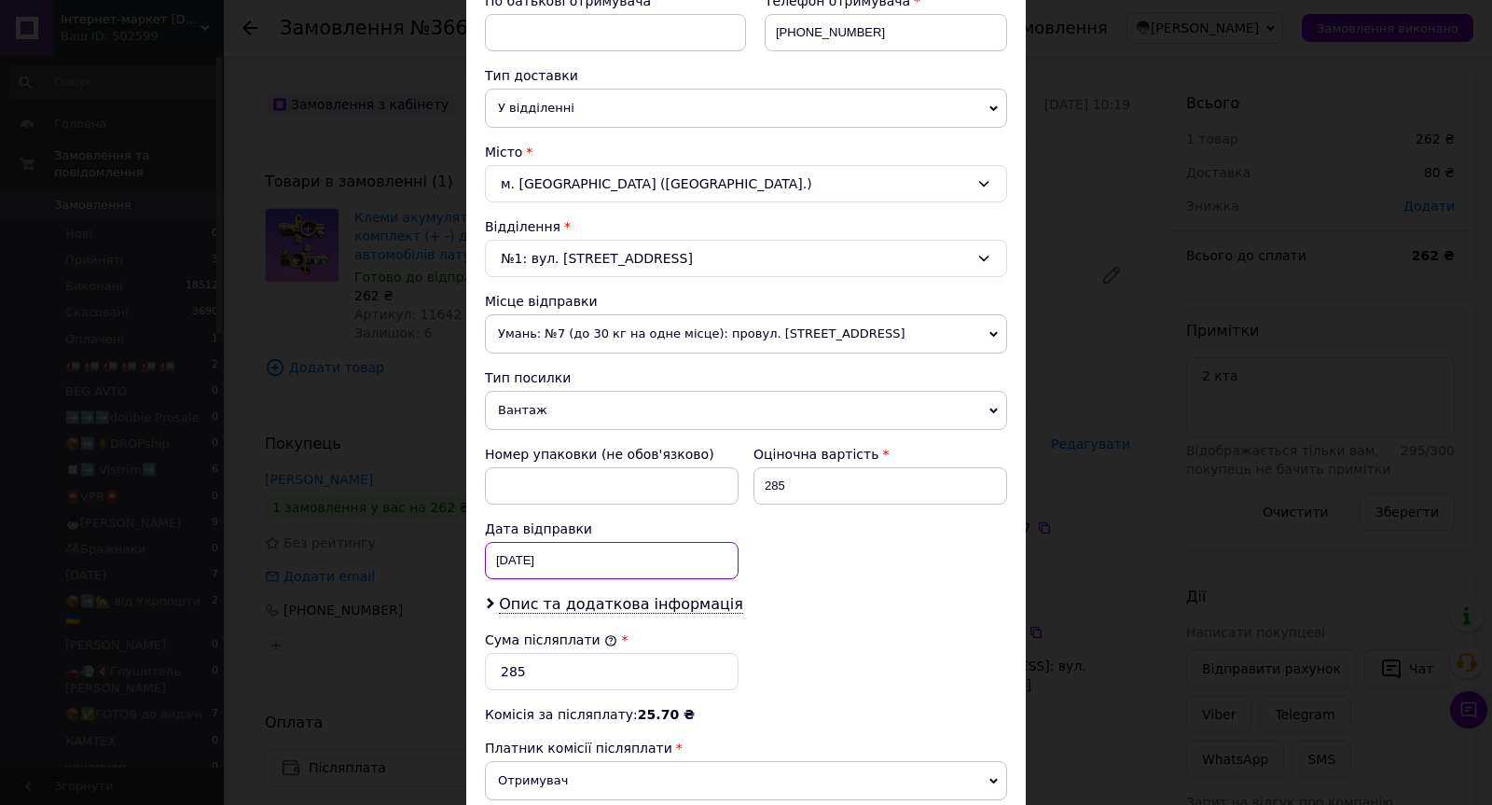
click at [569, 553] on div "[DATE] < 2025 > < Октябрь > Пн Вт Ср Чт Пт Сб Вс 29 30 1 2 3 4 5 6 7 8 9 10 11 …" at bounding box center [612, 560] width 254 height 37
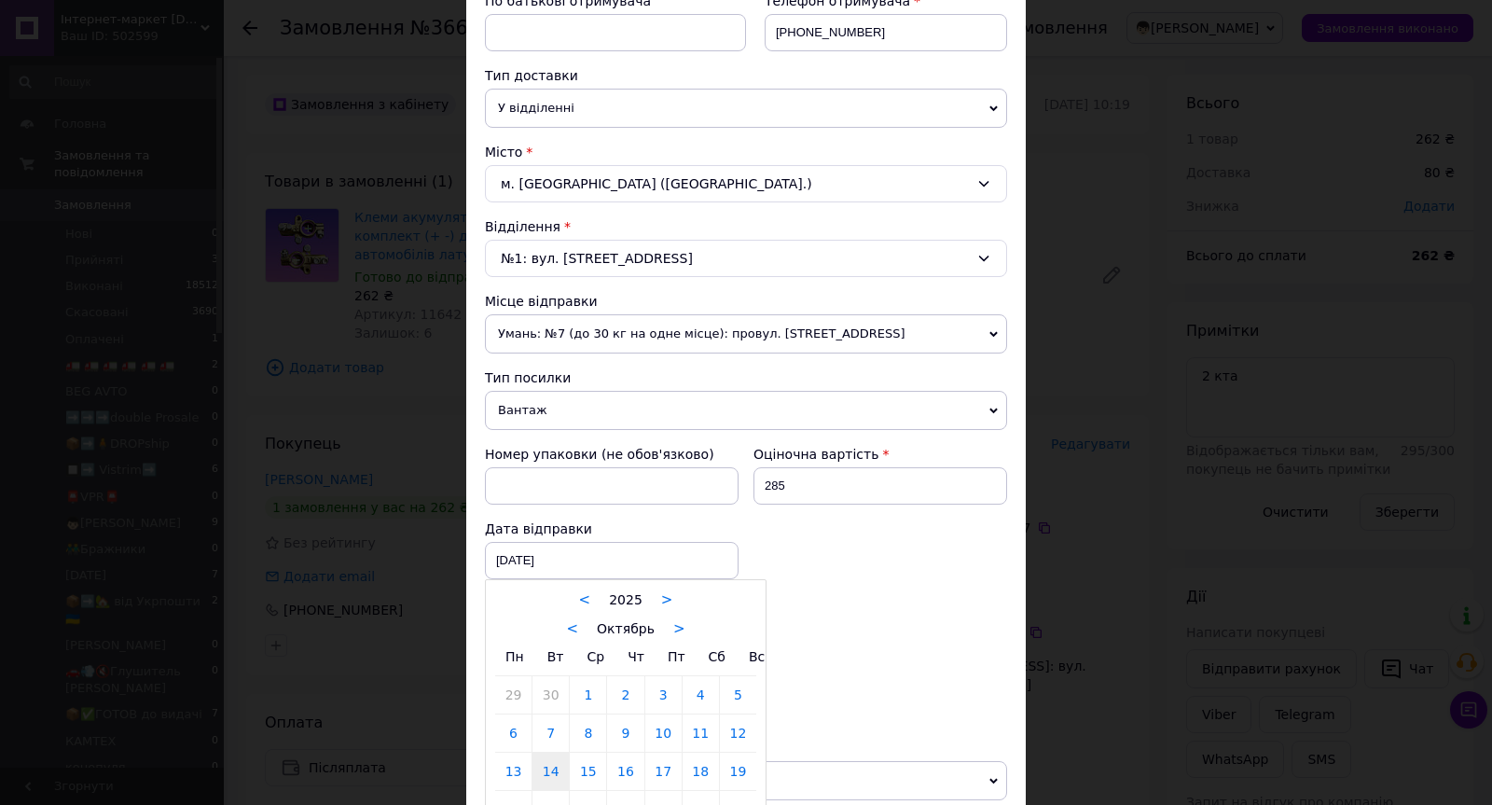
click at [569, 553] on div at bounding box center [746, 402] width 1492 height 805
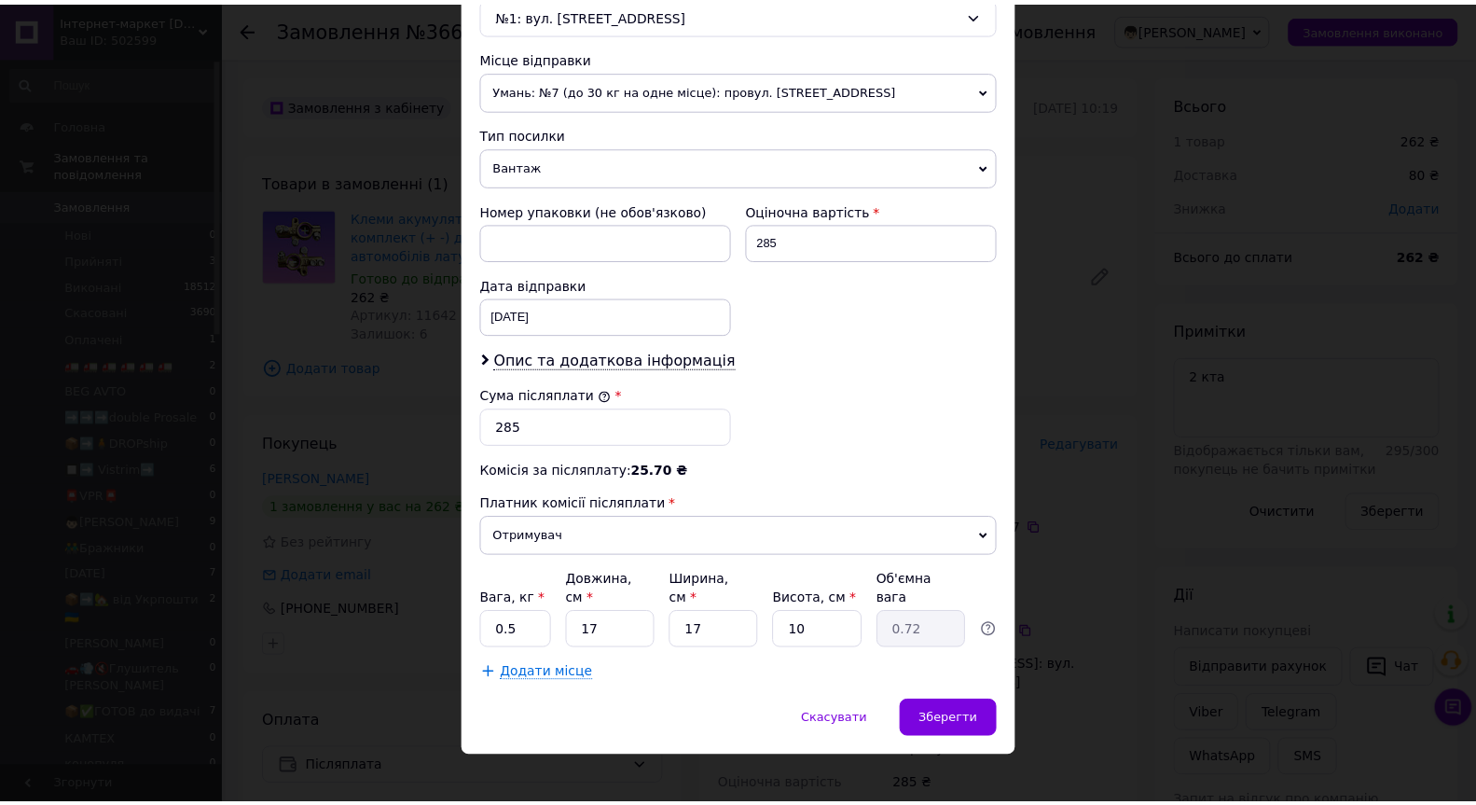
scroll to position [623, 0]
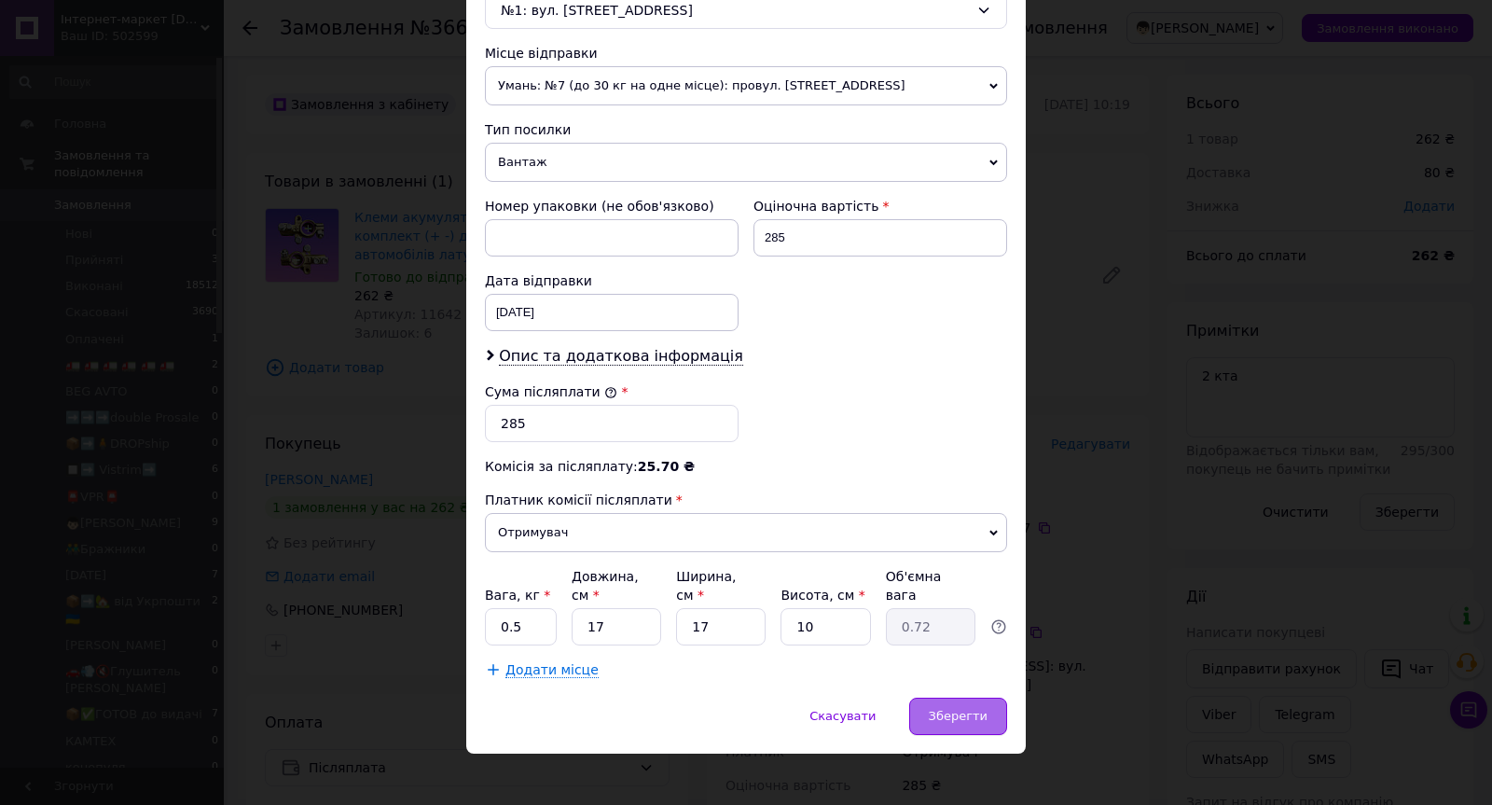
click at [964, 709] on span "Зберегти" at bounding box center [958, 716] width 59 height 14
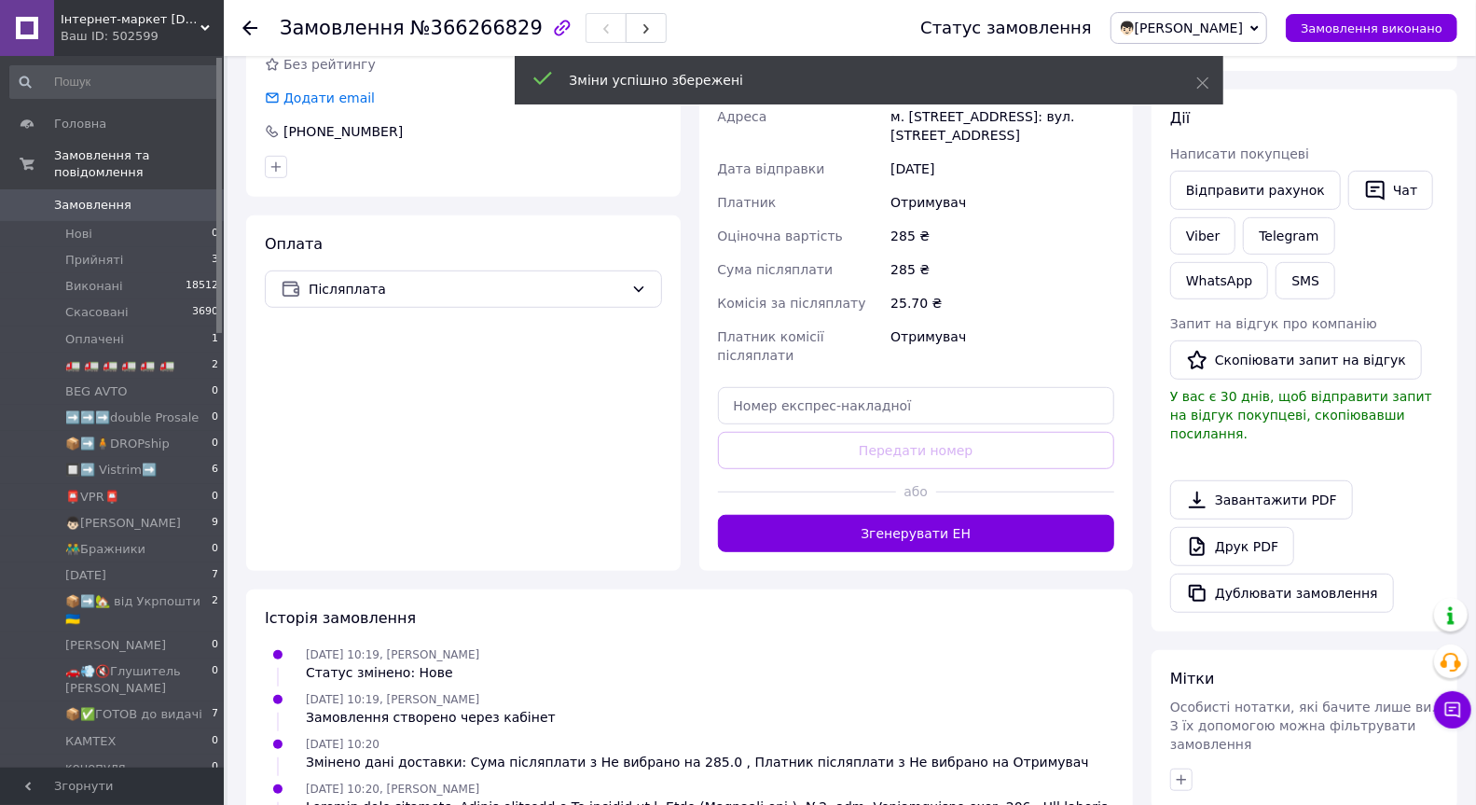
scroll to position [550, 0]
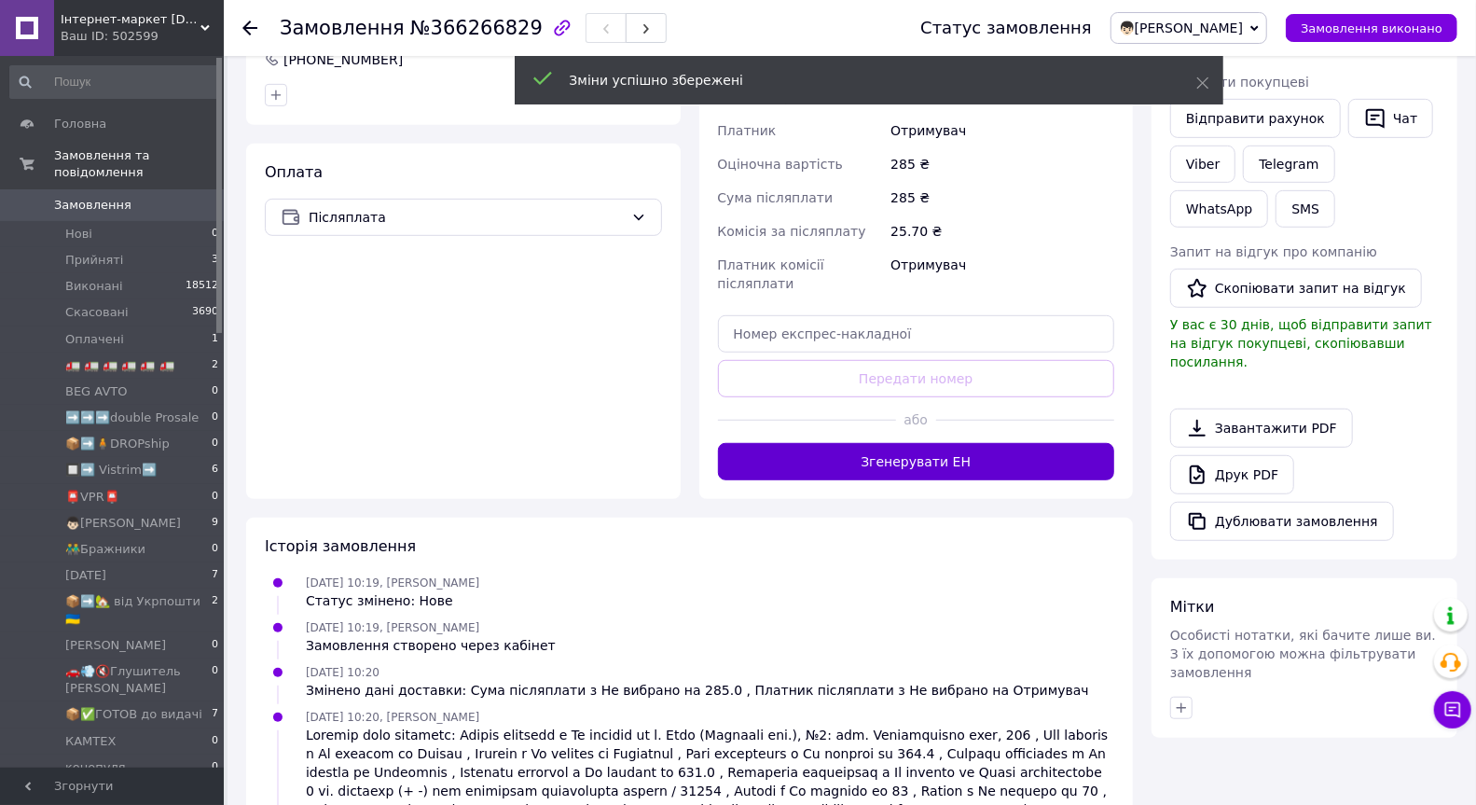
click at [936, 450] on button "Згенерувати ЕН" at bounding box center [916, 461] width 397 height 37
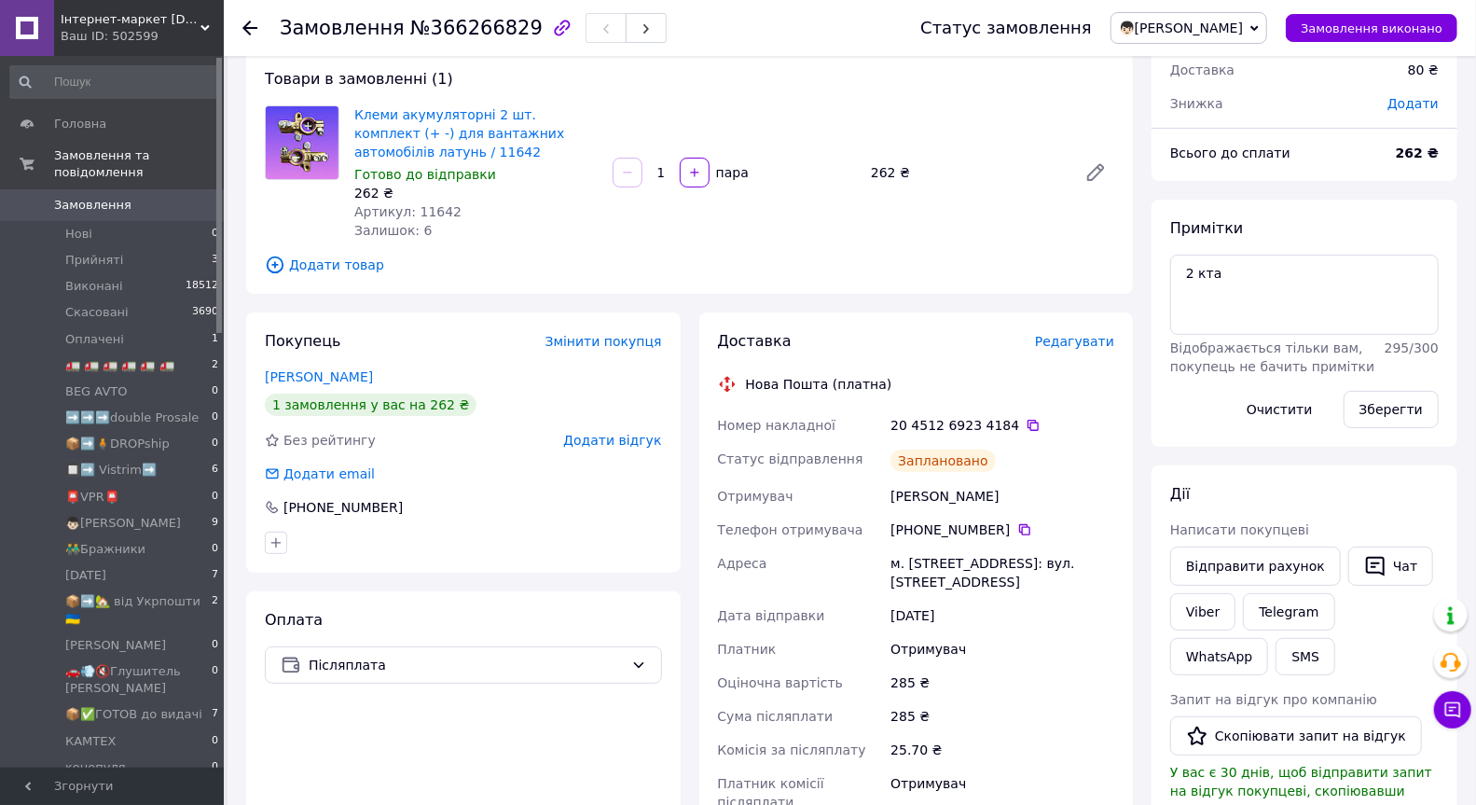
scroll to position [0, 0]
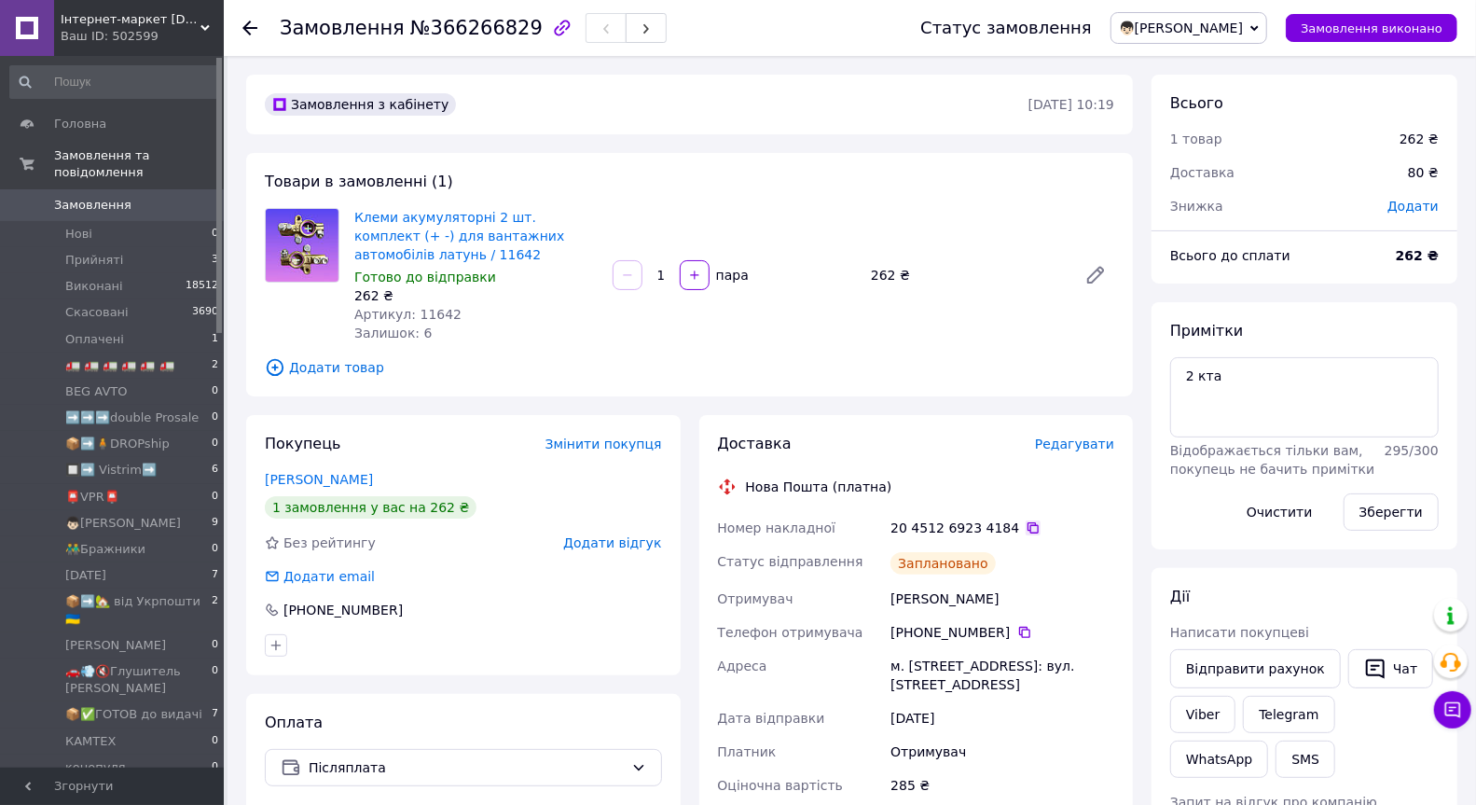
click at [1027, 528] on icon at bounding box center [1032, 527] width 11 height 11
click at [1199, 728] on link "Viber" at bounding box center [1202, 714] width 65 height 37
